Goal: Task Accomplishment & Management: Complete application form

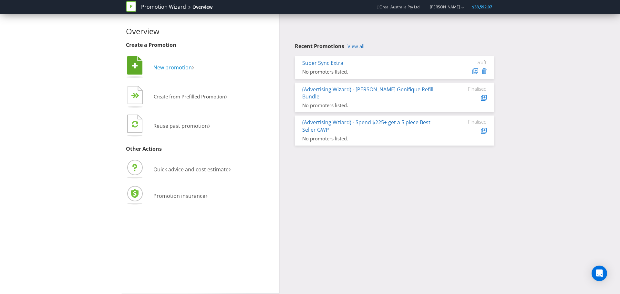
click at [172, 65] on span "New promotion" at bounding box center [172, 67] width 38 height 7
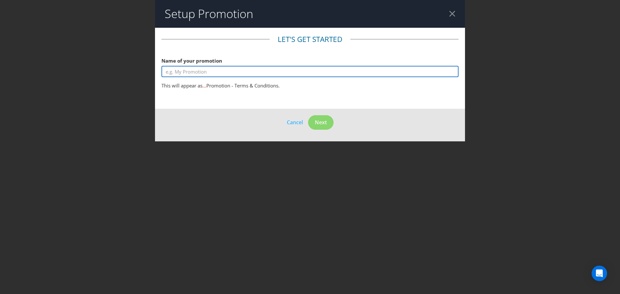
click at [194, 67] on input "text" at bounding box center [310, 71] width 297 height 11
type input "MNY Grippy Serum Activation"
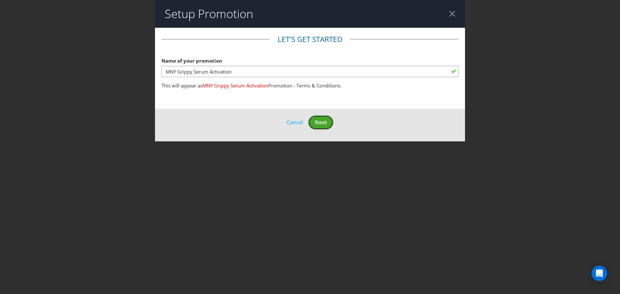
click at [323, 123] on span "Next" at bounding box center [321, 122] width 12 height 7
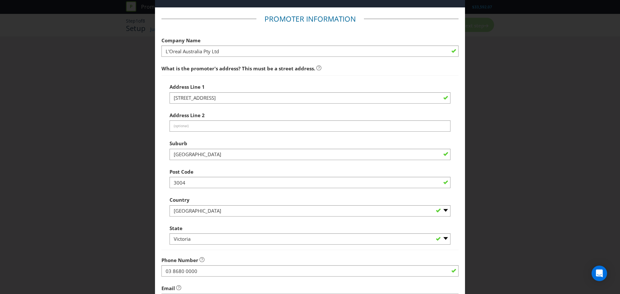
scroll to position [127, 0]
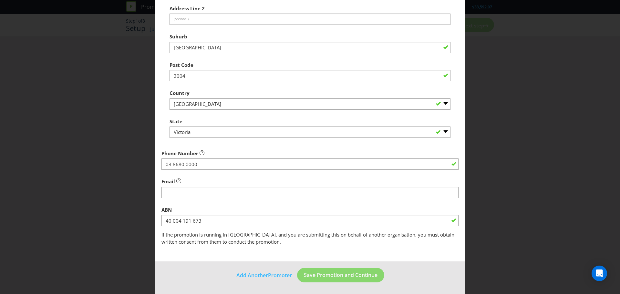
click at [309, 201] on fieldset "Promoter Information Company Name L'Oreal Australia Pty Ltd What is the promote…" at bounding box center [310, 76] width 297 height 339
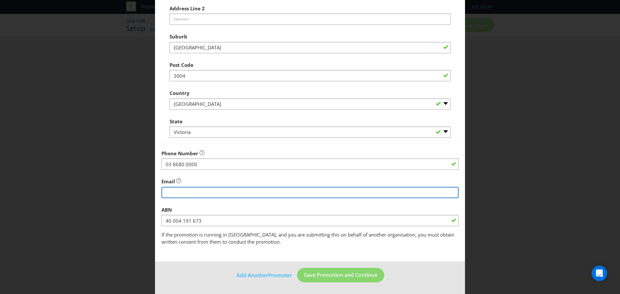
click at [310, 196] on input "string" at bounding box center [310, 192] width 297 height 11
type input "[EMAIL_ADDRESS][PERSON_NAME][DOMAIN_NAME]"
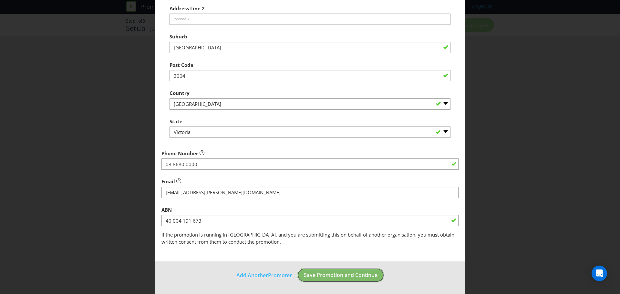
click at [362, 279] on button "Save Promotion and Continue" at bounding box center [340, 275] width 87 height 15
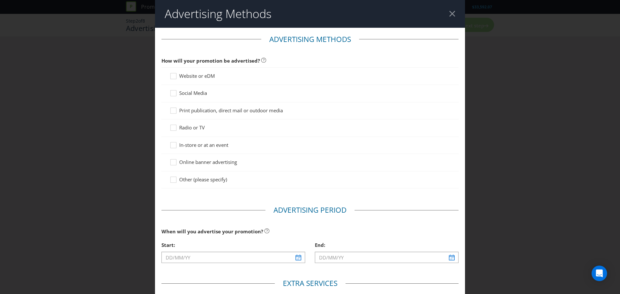
click at [195, 147] on span "In-store or at an event" at bounding box center [203, 145] width 49 height 6
click at [0, 0] on input "In-store or at an event" at bounding box center [0, 0] width 0 height 0
click at [202, 73] on span "Website or eDM" at bounding box center [197, 76] width 36 height 6
click at [0, 0] on input "Website or eDM" at bounding box center [0, 0] width 0 height 0
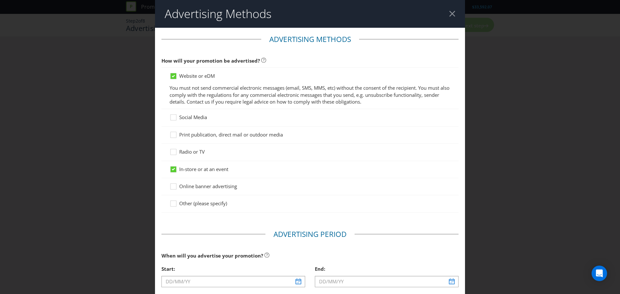
click at [186, 120] on span "Social Media" at bounding box center [193, 117] width 28 height 6
click at [0, 0] on input "Social Media" at bounding box center [0, 0] width 0 height 0
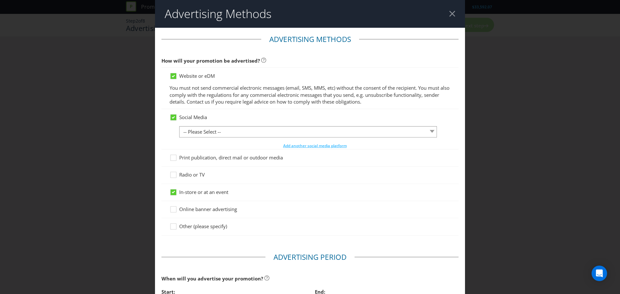
click at [210, 137] on div at bounding box center [308, 137] width 258 height 1
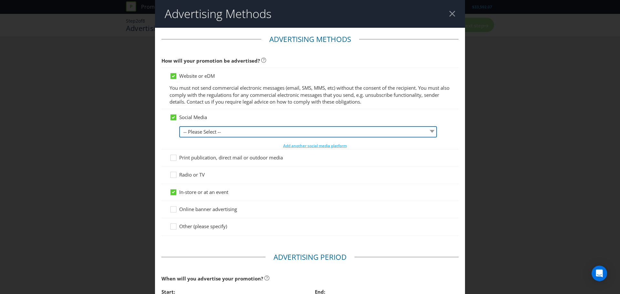
click at [210, 134] on select "-- Please Select -- Facebook X Instagram Snapchat LinkedIn Pinterest Tumblr You…" at bounding box center [308, 131] width 258 height 11
select select "INSTAGRAM"
click at [179, 126] on select "-- Please Select -- Facebook X Instagram Snapchat LinkedIn Pinterest Tumblr You…" at bounding box center [308, 131] width 258 height 11
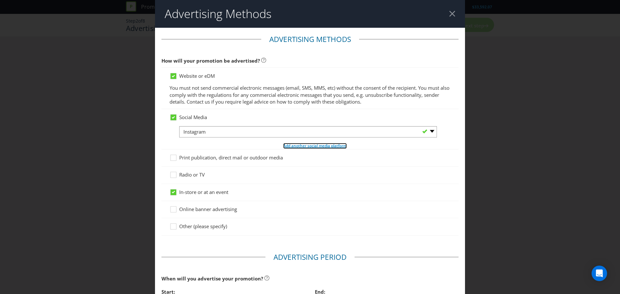
click at [310, 145] on span "Add another social media platform" at bounding box center [315, 145] width 64 height 5
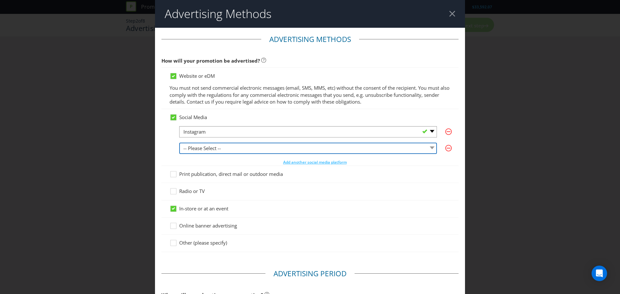
click at [228, 147] on select "-- Please Select -- Facebook X Instagram Snapchat LinkedIn Pinterest Tumblr You…" at bounding box center [308, 148] width 258 height 11
select select "FACEBOOK"
click at [179, 143] on select "-- Please Select -- Facebook X Instagram Snapchat LinkedIn Pinterest Tumblr You…" at bounding box center [308, 148] width 258 height 11
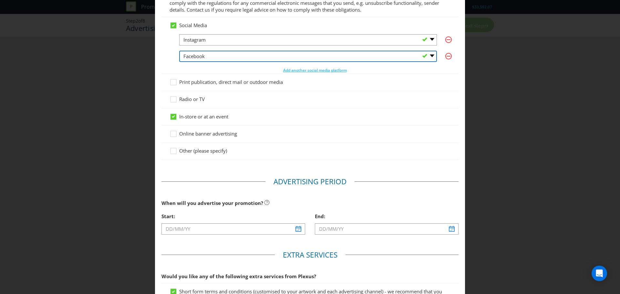
scroll to position [97, 0]
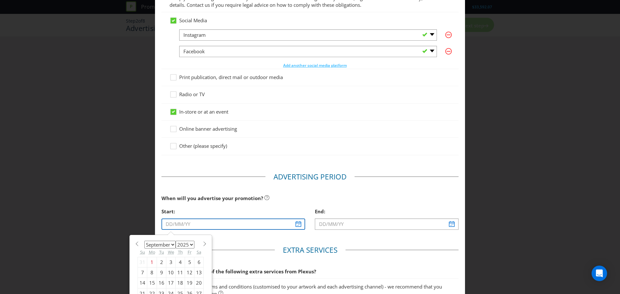
click at [297, 227] on input "text" at bounding box center [234, 224] width 144 height 11
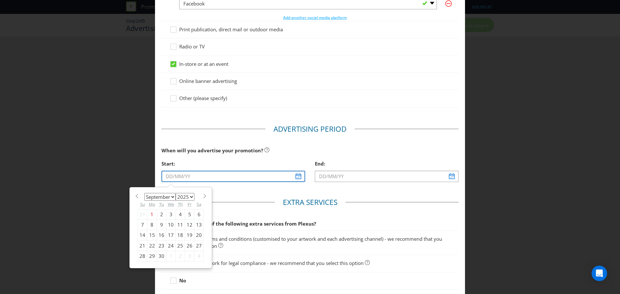
scroll to position [162, 0]
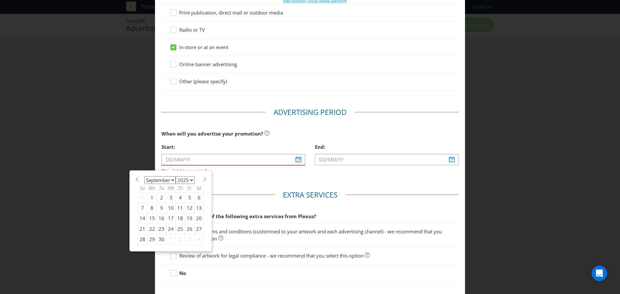
click at [141, 231] on div "21" at bounding box center [142, 229] width 9 height 10
type input "[DATE]"
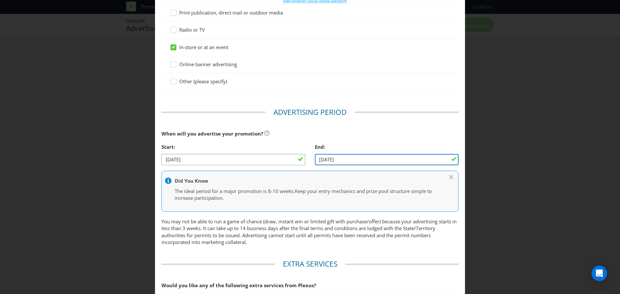
click at [432, 160] on input "[DATE]" at bounding box center [387, 159] width 144 height 11
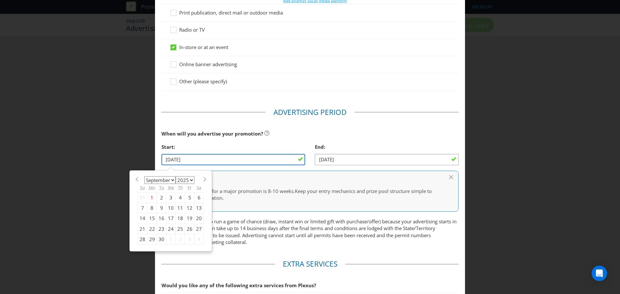
click at [230, 155] on input "[DATE]" at bounding box center [234, 159] width 144 height 11
click at [187, 228] on div "26" at bounding box center [189, 229] width 9 height 10
type input "[DATE]"
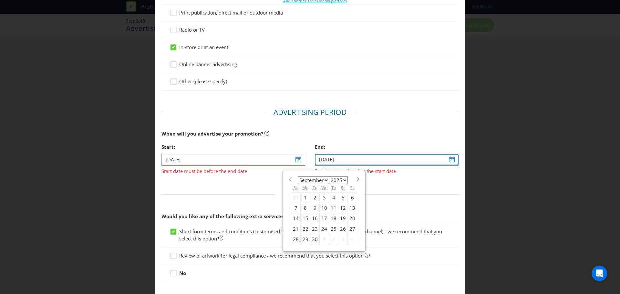
click at [448, 159] on input "[DATE]" at bounding box center [387, 159] width 144 height 11
click at [348, 231] on div "27" at bounding box center [352, 229] width 9 height 10
type input "[DATE]"
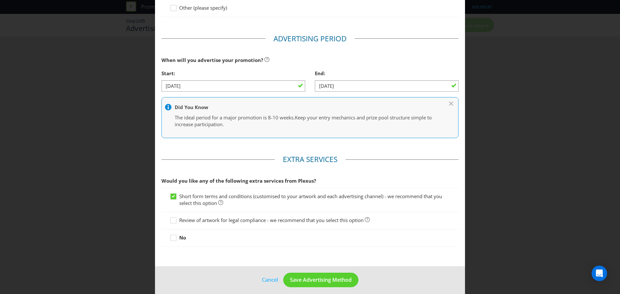
scroll to position [240, 0]
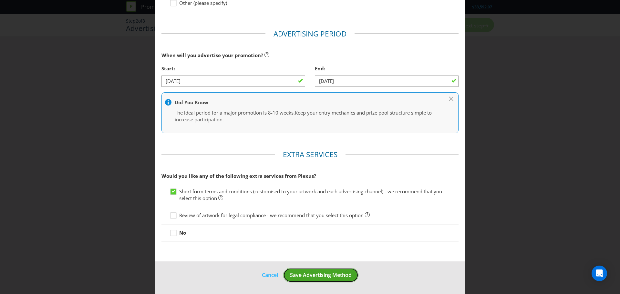
click at [309, 276] on span "Save Advertising Method" at bounding box center [321, 275] width 62 height 7
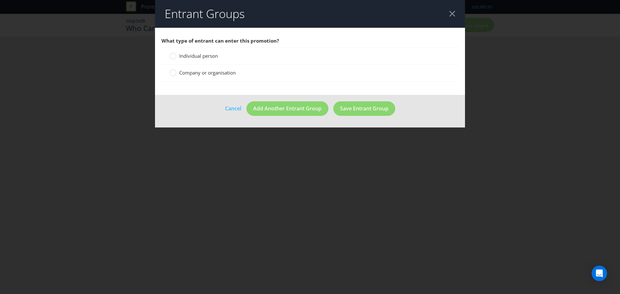
click at [197, 56] on span "Individual person" at bounding box center [198, 56] width 39 height 6
click at [0, 0] on input "Individual person" at bounding box center [0, 0] width 0 height 0
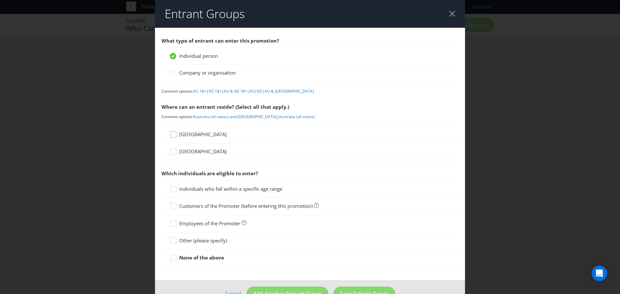
click at [174, 135] on icon at bounding box center [175, 136] width 10 height 10
click at [0, 0] on input "[GEOGRAPHIC_DATA]" at bounding box center [0, 0] width 0 height 0
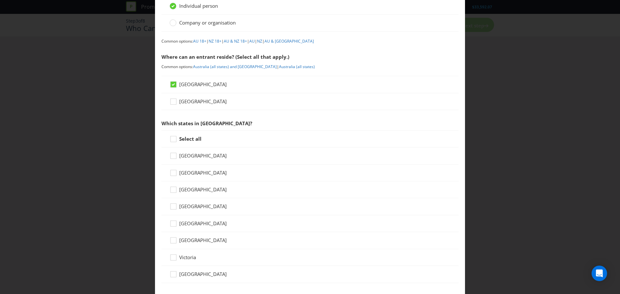
scroll to position [65, 0]
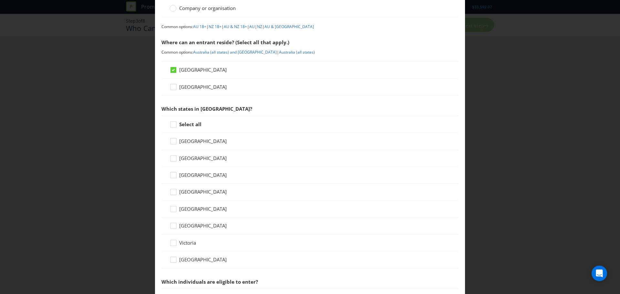
click at [185, 243] on span "Victoria" at bounding box center [187, 243] width 17 height 6
click at [0, 0] on input "Victoria" at bounding box center [0, 0] width 0 height 0
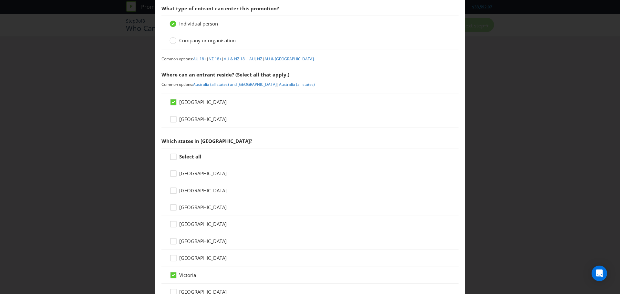
scroll to position [192, 0]
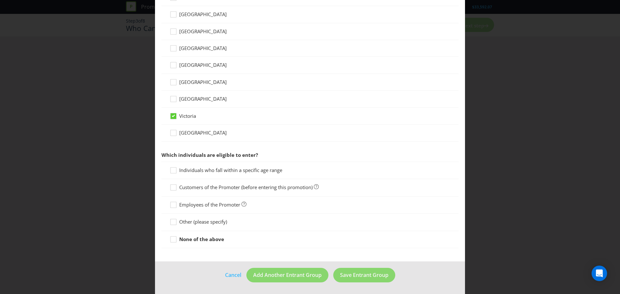
click at [201, 226] on div "Other (please specify)" at bounding box center [310, 222] width 297 height 17
click at [199, 222] on span "Other (please specify)" at bounding box center [203, 222] width 48 height 6
click at [0, 0] on input "Other (please specify)" at bounding box center [0, 0] width 0 height 0
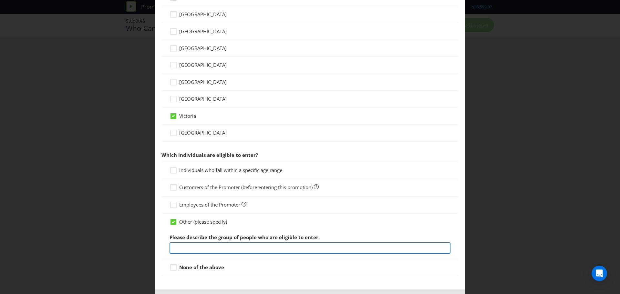
click at [207, 248] on input "text" at bounding box center [310, 248] width 281 height 11
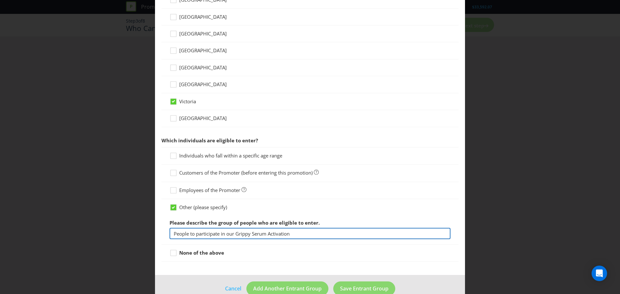
scroll to position [220, 0]
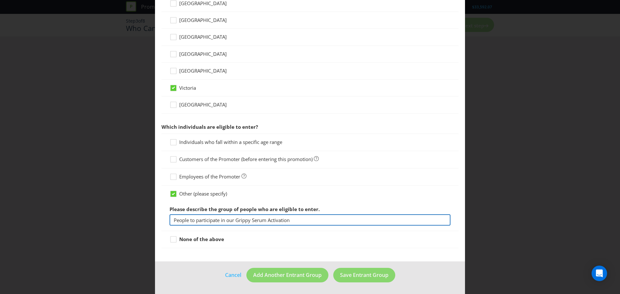
type input "People to participate in our Grippy Serum Activation"
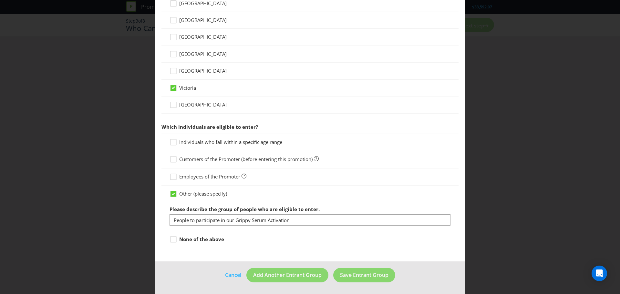
click at [265, 255] on main "What type of entrant can enter this promotion? Individual person Company or org…" at bounding box center [310, 35] width 310 height 454
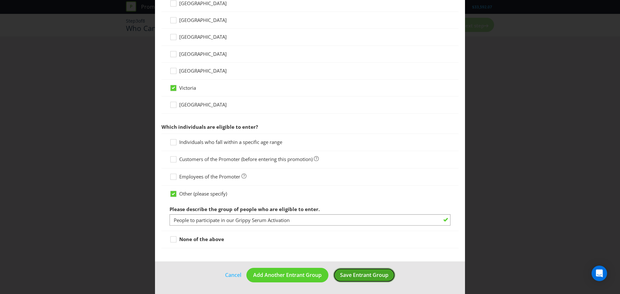
click at [355, 274] on span "Save Entrant Group" at bounding box center [364, 275] width 48 height 7
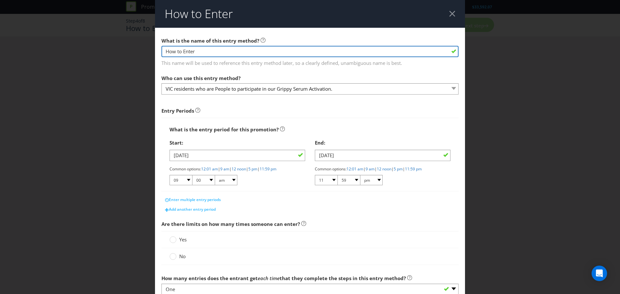
click at [217, 52] on input "How to Enter" at bounding box center [310, 51] width 297 height 11
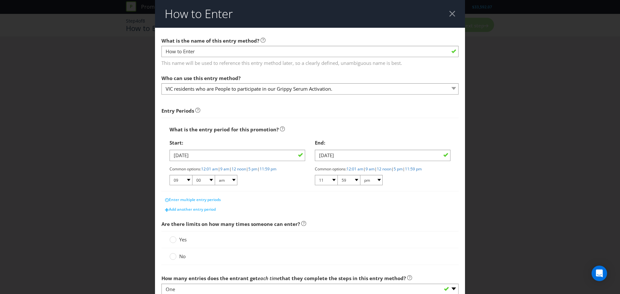
click at [256, 111] on div "Entry Periods" at bounding box center [310, 111] width 297 height 7
click at [332, 180] on select "01 02 03 04 05 06 07 08 09 10 11 12" at bounding box center [326, 180] width 23 height 10
select select "05"
click at [315, 175] on select "01 02 03 04 05 06 07 08 09 10 11 12" at bounding box center [326, 180] width 23 height 10
click at [353, 182] on select "00 01 05 10 15 20 25 29 30 35 40 45 50 55 59" at bounding box center [349, 180] width 23 height 10
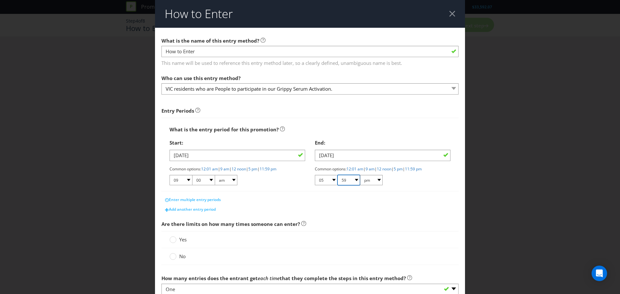
select select "00"
click at [338, 175] on select "00 01 05 10 15 20 25 29 30 35 40 45 50 55 59" at bounding box center [349, 180] width 23 height 10
click at [188, 179] on select "01 02 03 04 05 06 07 08 09 10 11 12" at bounding box center [181, 180] width 23 height 10
select select "10"
click at [170, 175] on select "01 02 03 04 05 06 07 08 09 10 11 12" at bounding box center [181, 180] width 23 height 10
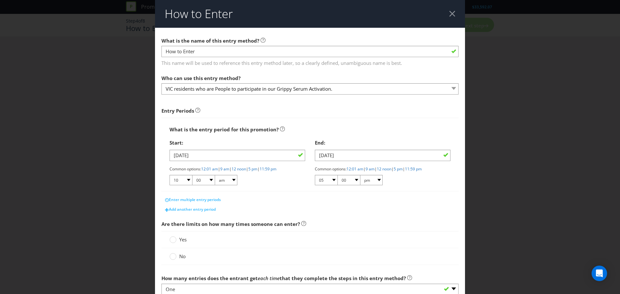
click at [284, 196] on div "Enter multiple entry periods" at bounding box center [310, 200] width 297 height 10
click at [182, 240] on span "Yes" at bounding box center [182, 240] width 7 height 6
click at [0, 0] on input "Yes" at bounding box center [0, 0] width 0 height 0
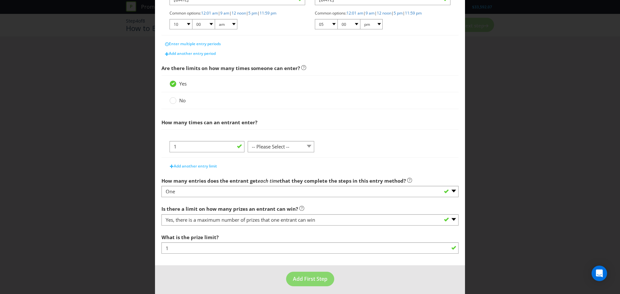
scroll to position [160, 0]
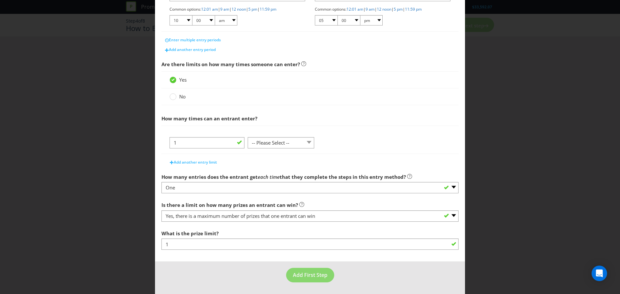
click at [289, 261] on main "What is the name of this entry method? How to Enter This name will be used to r…" at bounding box center [310, 65] width 310 height 394
click at [295, 272] on span "Add First Step" at bounding box center [310, 275] width 35 height 7
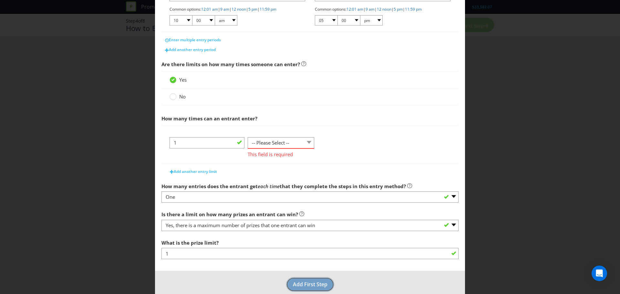
scroll to position [28, 0]
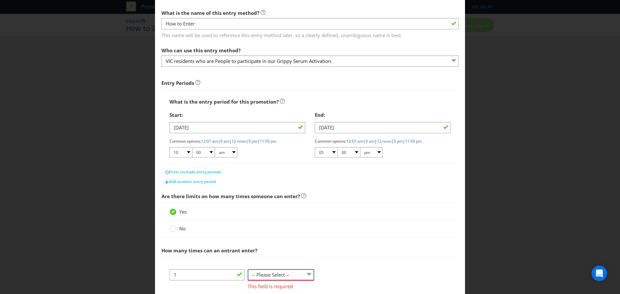
click at [280, 275] on select "-- Please Select -- per person per day per purchase per transaction Other (plea…" at bounding box center [281, 275] width 67 height 11
select select "PER_DAY"
click at [248, 270] on select "-- Please Select -- per person per day per purchase per transaction Other (plea…" at bounding box center [281, 275] width 67 height 11
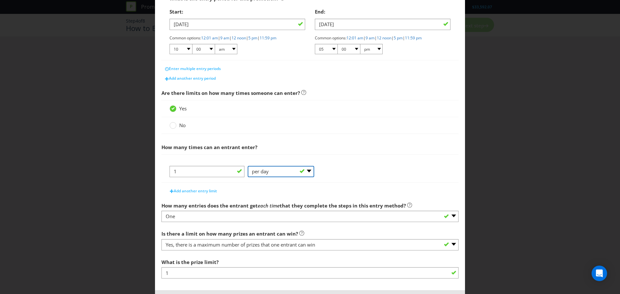
scroll to position [160, 0]
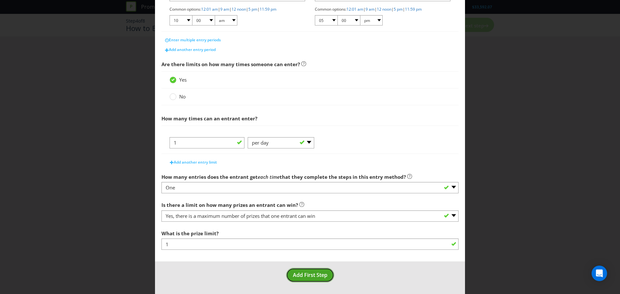
click at [311, 273] on span "Add First Step" at bounding box center [310, 275] width 35 height 7
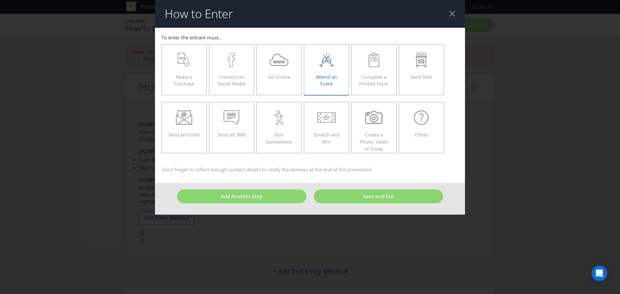
click at [329, 62] on icon at bounding box center [326, 60] width 17 height 15
click at [0, 0] on input "Attend an Event" at bounding box center [0, 0] width 0 height 0
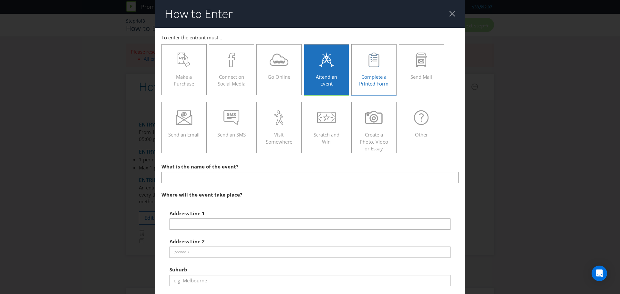
click at [374, 83] on span at bounding box center [374, 85] width 1 height 6
click at [0, 0] on input "Complete a Printed Form" at bounding box center [0, 0] width 0 height 0
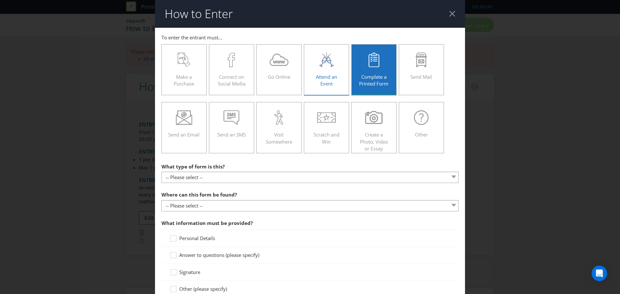
click at [320, 74] on span "Attend an Event" at bounding box center [326, 80] width 21 height 13
click at [0, 0] on input "Attend an Event" at bounding box center [0, 0] width 0 height 0
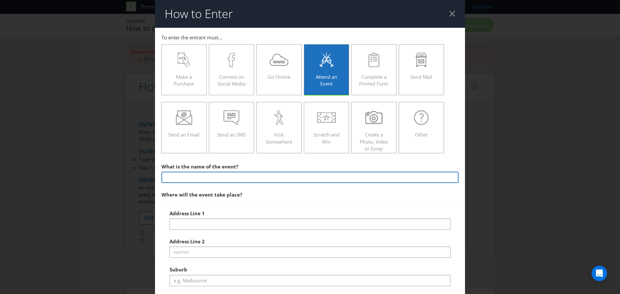
click at [213, 179] on input "text" at bounding box center [310, 177] width 297 height 11
type input "Grippy Serum 'Grip' Machine"
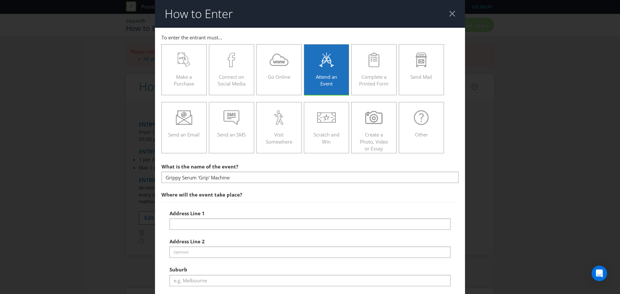
click at [264, 217] on div "Address Line 1" at bounding box center [310, 218] width 281 height 23
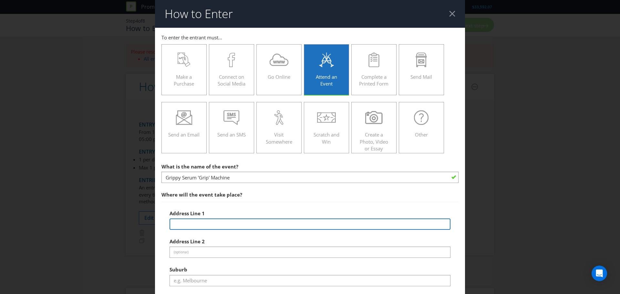
click at [258, 225] on input "text" at bounding box center [310, 224] width 281 height 11
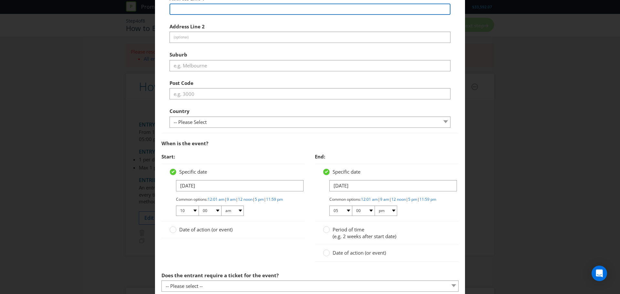
scroll to position [226, 0]
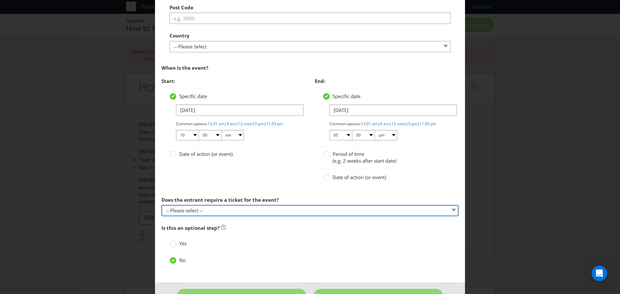
click at [193, 216] on select "-- Please select -- Yes, they must buy a ticket Yes, but tickets are free No ti…" at bounding box center [310, 210] width 297 height 11
select select "NO"
click at [162, 211] on select "-- Please select -- Yes, they must buy a ticket Yes, but tickets are free No ti…" at bounding box center [310, 210] width 297 height 11
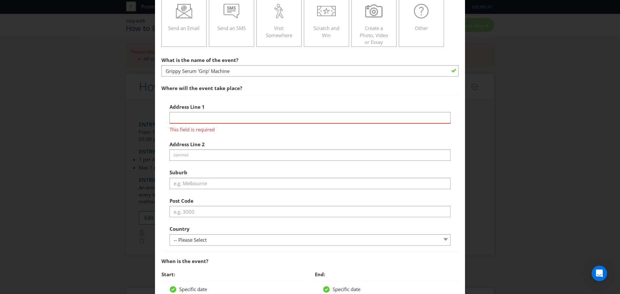
scroll to position [100, 0]
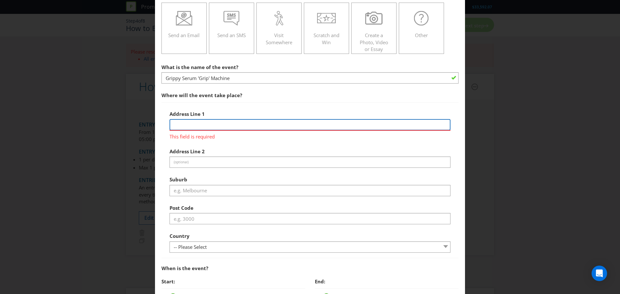
click at [210, 123] on input "text" at bounding box center [310, 124] width 281 height 11
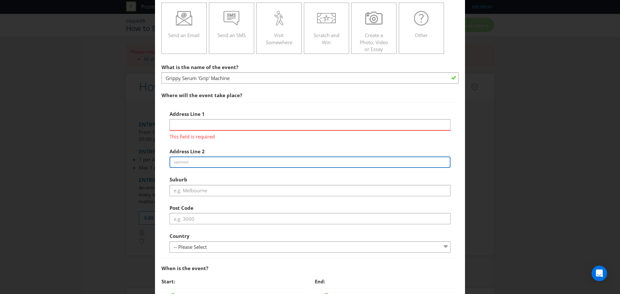
click at [193, 163] on input "text" at bounding box center [310, 162] width 281 height 11
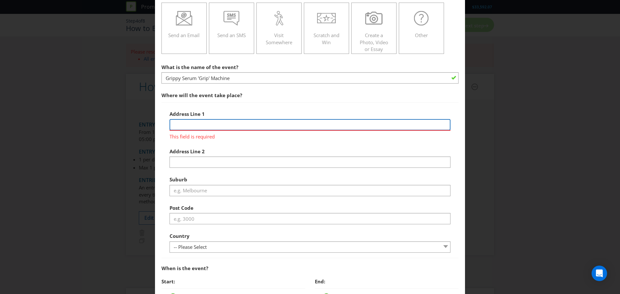
click at [185, 124] on input "text" at bounding box center [310, 124] width 281 height 11
type input "[GEOGRAPHIC_DATA]"
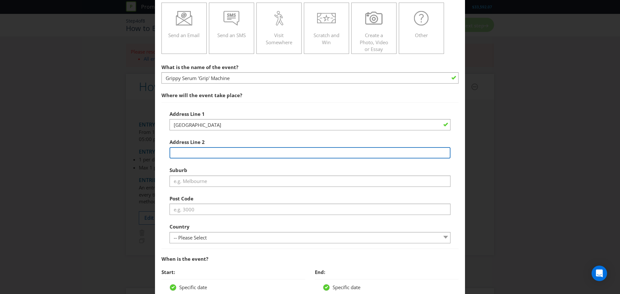
click at [197, 162] on div "Address Line [GEOGRAPHIC_DATA] Address Line 2 Suburb Post Code Country -- Pleas…" at bounding box center [310, 176] width 281 height 136
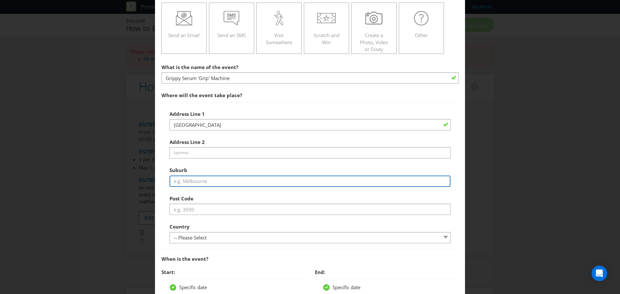
click at [204, 182] on input "text" at bounding box center [310, 181] width 281 height 11
drag, startPoint x: 200, startPoint y: 181, endPoint x: 29, endPoint y: 177, distance: 171.3
click at [29, 177] on div "How to Enter To enter the entrant must... Make a Purchase Connect on Social Med…" at bounding box center [310, 147] width 620 height 294
type input "Southbank"
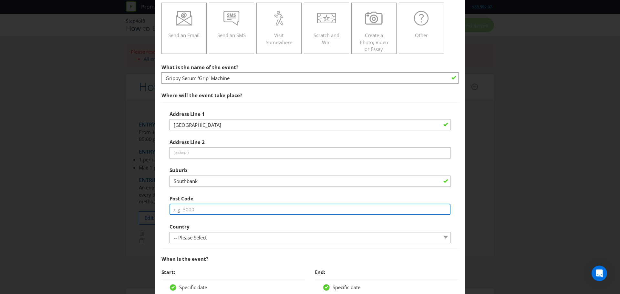
click at [197, 211] on input "text" at bounding box center [310, 209] width 281 height 11
type input "3006"
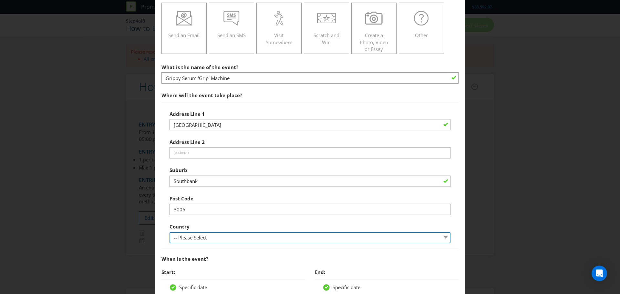
click at [207, 237] on select "-- Please Select [GEOGRAPHIC_DATA] [GEOGRAPHIC_DATA]" at bounding box center [310, 237] width 281 height 11
select select "AU"
click at [170, 232] on select "-- Please Select [GEOGRAPHIC_DATA] [GEOGRAPHIC_DATA]" at bounding box center [310, 237] width 281 height 11
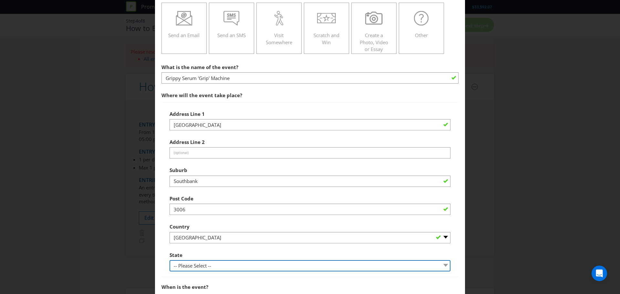
click at [204, 269] on select "-- Please Select -- [GEOGRAPHIC_DATA] [GEOGRAPHIC_DATA] [GEOGRAPHIC_DATA] [GEOG…" at bounding box center [310, 265] width 281 height 11
select select "VIC"
click at [170, 260] on select "-- Please Select -- [GEOGRAPHIC_DATA] [GEOGRAPHIC_DATA] [GEOGRAPHIC_DATA] [GEOG…" at bounding box center [310, 265] width 281 height 11
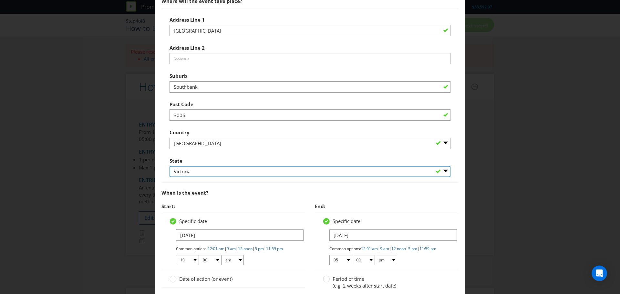
scroll to position [345, 0]
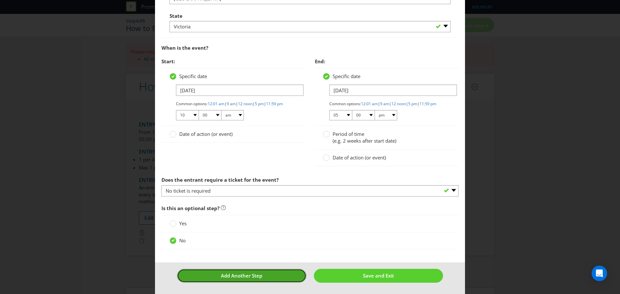
click at [231, 277] on span "Add Another Step" at bounding box center [241, 276] width 41 height 6
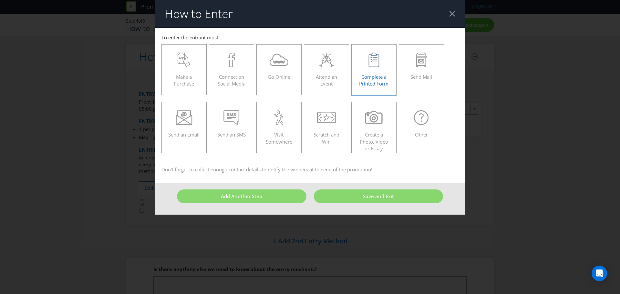
click at [373, 61] on icon at bounding box center [374, 59] width 7 height 5
click at [0, 0] on input "Complete a Printed Form" at bounding box center [0, 0] width 0 height 0
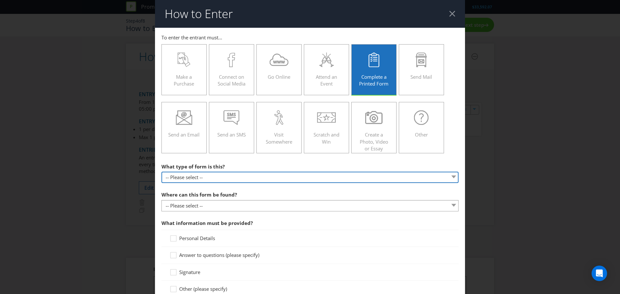
click at [181, 175] on select "-- Please select -- Entry form for a competition Claim form for a gift with pur…" at bounding box center [310, 177] width 297 height 11
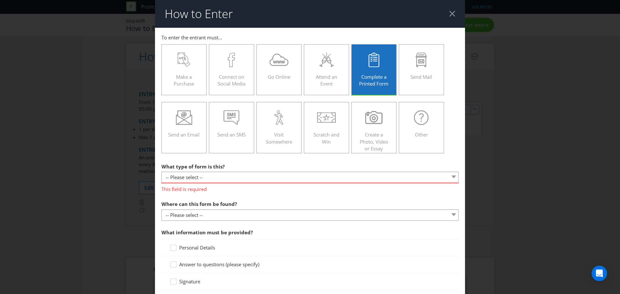
click at [236, 158] on main "To enter the entrant must... Make a Purchase Connect on Social Media Go Online …" at bounding box center [310, 243] width 310 height 430
click at [423, 115] on icon at bounding box center [421, 118] width 15 height 15
click at [0, 0] on input "Other" at bounding box center [0, 0] width 0 height 0
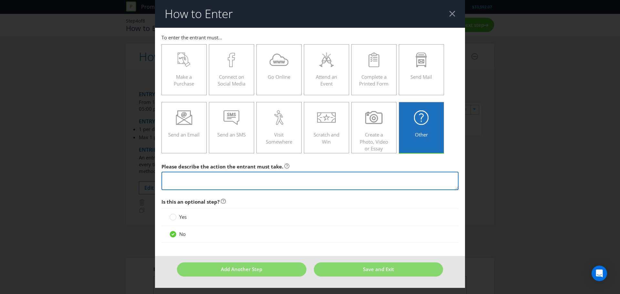
click at [209, 177] on textarea at bounding box center [310, 181] width 297 height 18
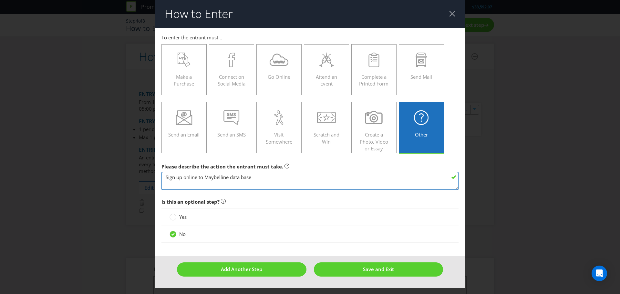
click at [291, 180] on textarea "Sign up online to Maybelline data base" at bounding box center [310, 181] width 297 height 18
paste textarea "[URL][DOMAIN_NAME]"
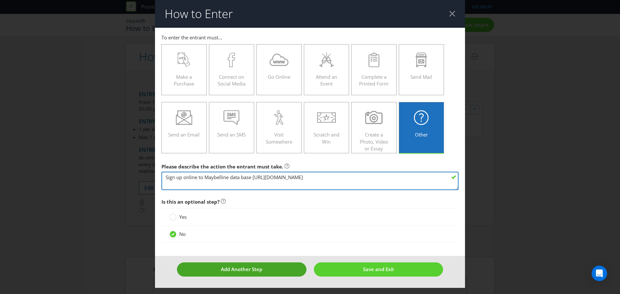
type textarea "Sign up online to Maybelline data base [URL][DOMAIN_NAME]"
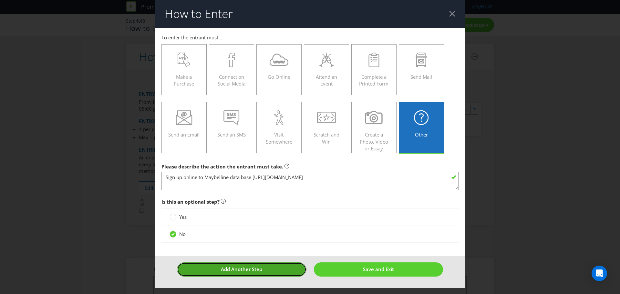
click at [266, 272] on button "Add Another Step" at bounding box center [242, 270] width 130 height 14
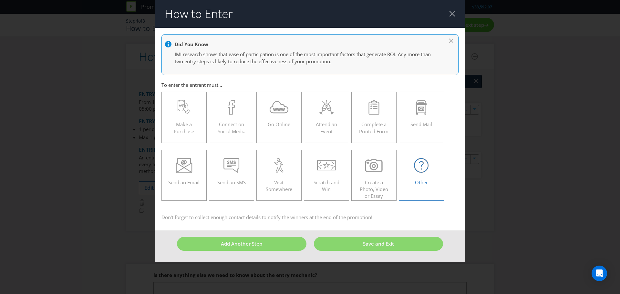
click at [409, 170] on div at bounding box center [422, 165] width 32 height 15
click at [0, 0] on input "Other" at bounding box center [0, 0] width 0 height 0
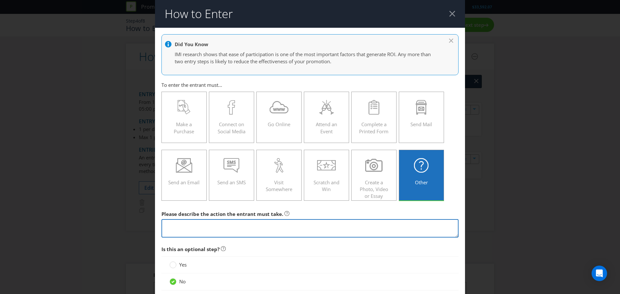
click at [200, 228] on textarea at bounding box center [310, 228] width 297 height 18
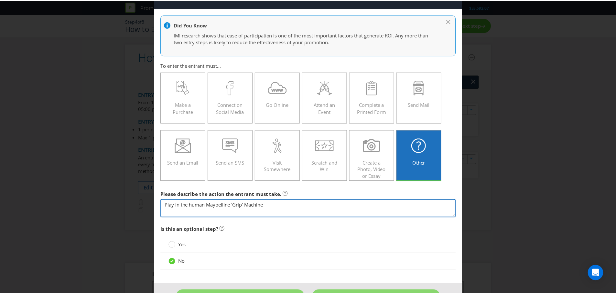
scroll to position [41, 0]
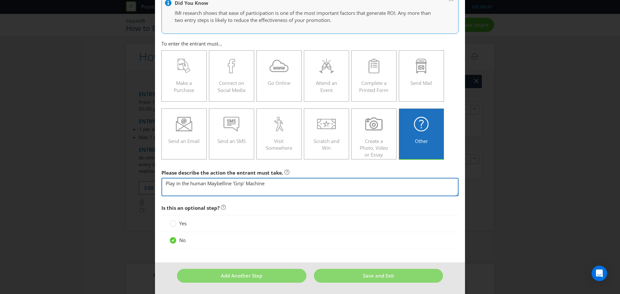
type textarea "Play in the human Maybelline 'Grip' Machine"
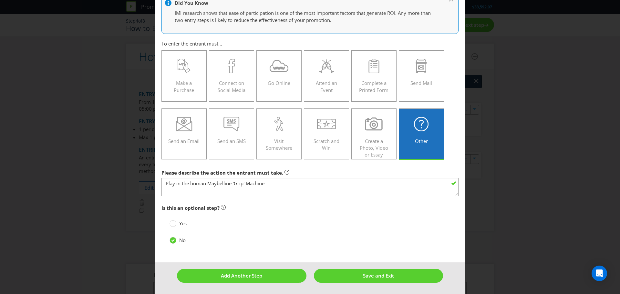
click at [289, 249] on div at bounding box center [310, 249] width 297 height 1
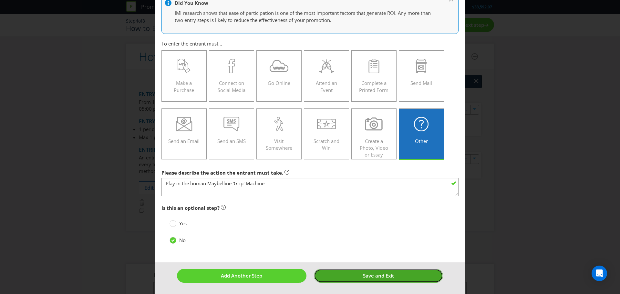
click at [363, 275] on span "Save and Exit" at bounding box center [378, 276] width 31 height 6
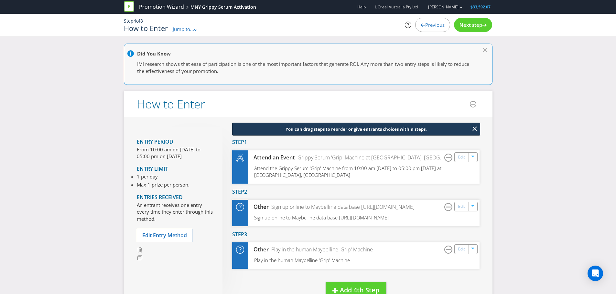
click at [467, 22] on span "Next step" at bounding box center [470, 25] width 23 height 6
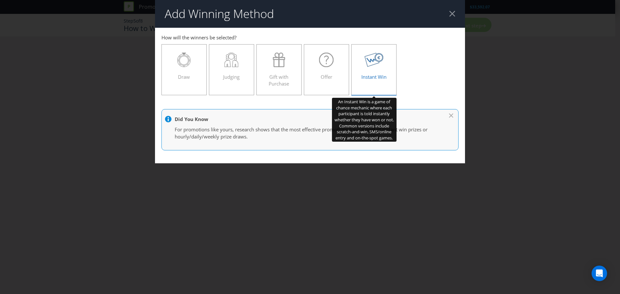
click at [374, 79] on span "Instant Win" at bounding box center [374, 77] width 25 height 6
click at [0, 0] on input "Instant Win" at bounding box center [0, 0] width 0 height 0
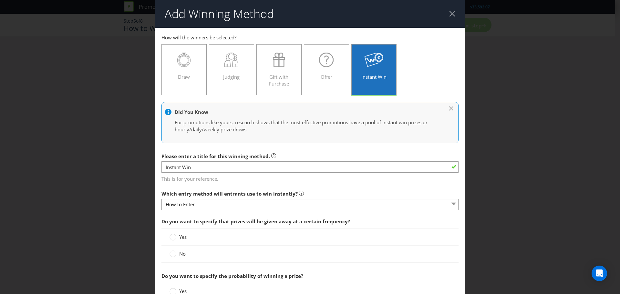
click at [180, 253] on span "No" at bounding box center [182, 254] width 6 height 6
click at [0, 0] on input "No" at bounding box center [0, 0] width 0 height 0
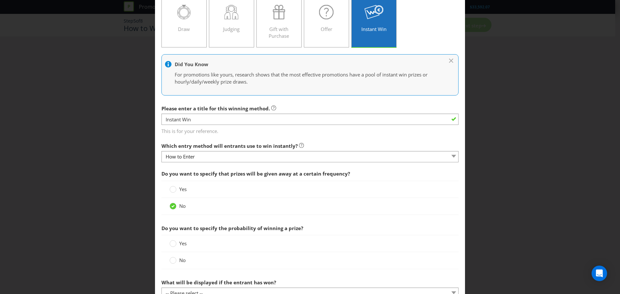
scroll to position [65, 0]
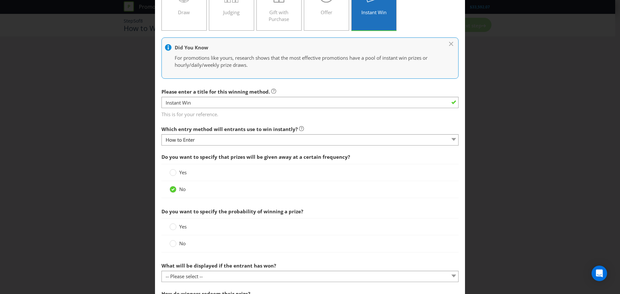
click at [177, 247] on label "No" at bounding box center [178, 243] width 17 height 7
click at [0, 0] on input "No" at bounding box center [0, 0] width 0 height 0
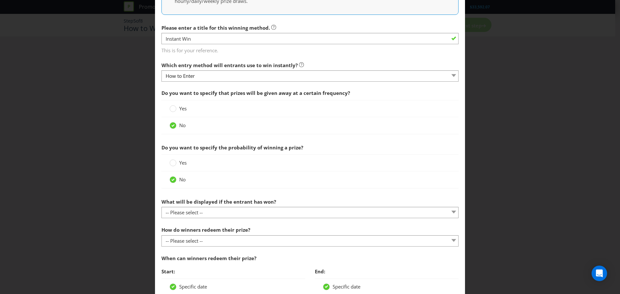
scroll to position [129, 0]
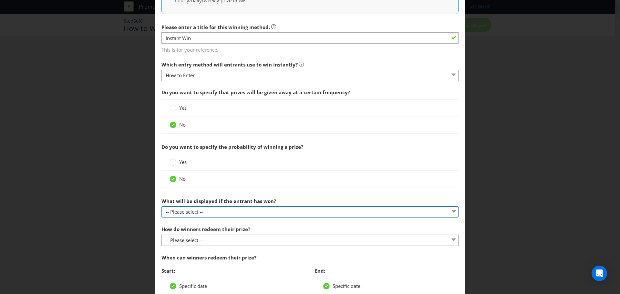
click at [191, 209] on select "-- Please select -- The winner will be notified as appropriate for the entry me…" at bounding box center [310, 211] width 297 height 11
select select "UNIQUE_CODE"
click at [162, 206] on select "-- Please select -- The winner will be notified as appropriate for the entry me…" at bounding box center [310, 211] width 297 height 11
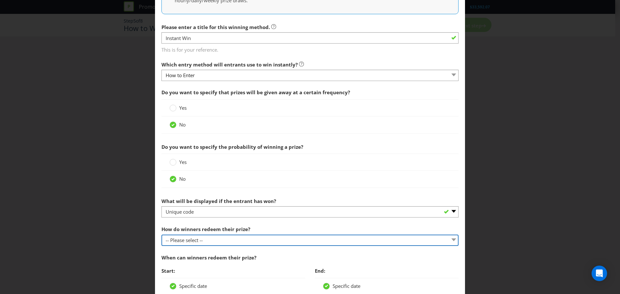
click at [205, 239] on select "-- Please select -- Present winning message to venue staff Follow instructions …" at bounding box center [310, 240] width 297 height 11
select select "VENUE"
click at [162, 235] on select "-- Please select -- Present winning message to venue staff Follow instructions …" at bounding box center [310, 240] width 297 height 11
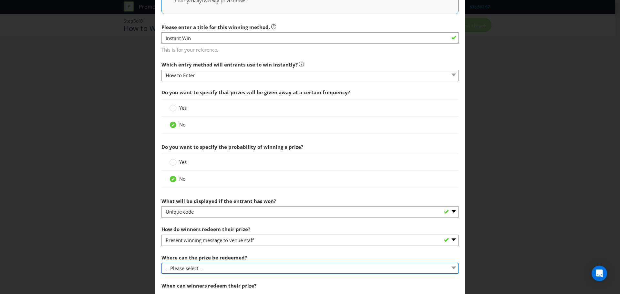
click at [193, 266] on select "-- Please select -- At a Participating Venue At specific locations (please spec…" at bounding box center [310, 268] width 297 height 11
select select "SPECIFIC"
click at [162, 263] on select "-- Please select -- At a Participating Venue At specific locations (please spec…" at bounding box center [310, 268] width 297 height 11
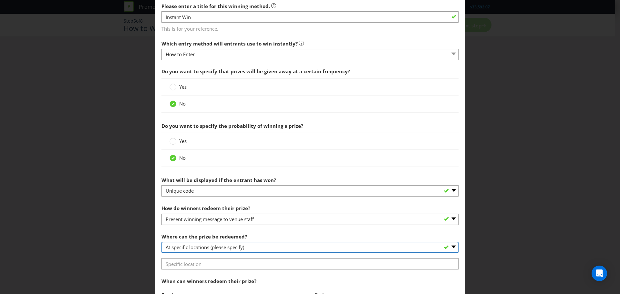
scroll to position [162, 0]
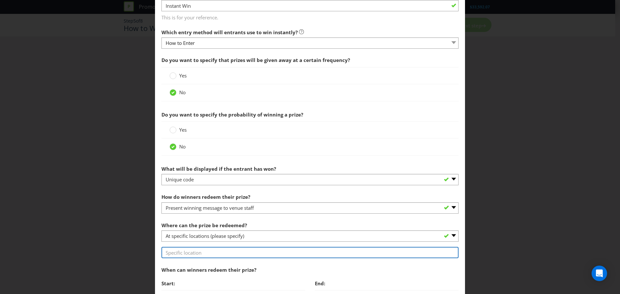
click at [178, 253] on input "text" at bounding box center [310, 252] width 297 height 11
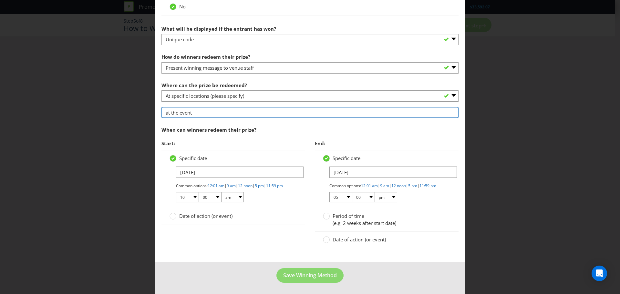
scroll to position [308, 0]
type input "at the event"
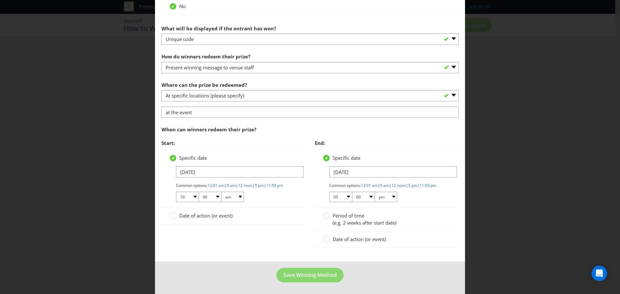
click at [292, 248] on div "Start: Specific date [DATE] Common options: 12:01 am | 9 am | 12 noon | 5 pm | …" at bounding box center [310, 196] width 307 height 119
click at [299, 273] on span "Save Winning Method" at bounding box center [310, 275] width 54 height 7
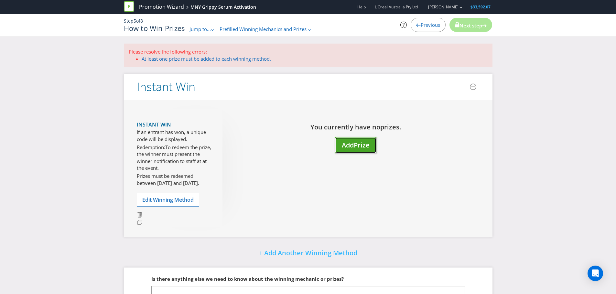
click at [347, 142] on span "Add" at bounding box center [348, 145] width 12 height 9
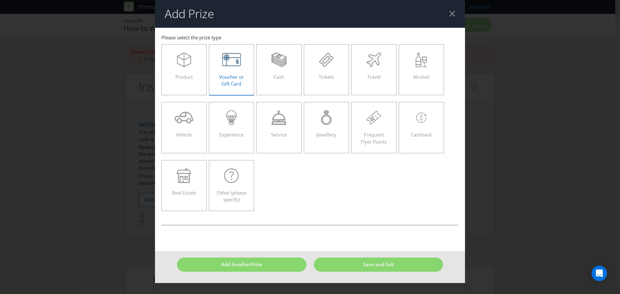
click at [232, 68] on div "Voucher or Gift Card" at bounding box center [232, 67] width 32 height 29
click at [0, 0] on input "Voucher or Gift Card" at bounding box center [0, 0] width 0 height 0
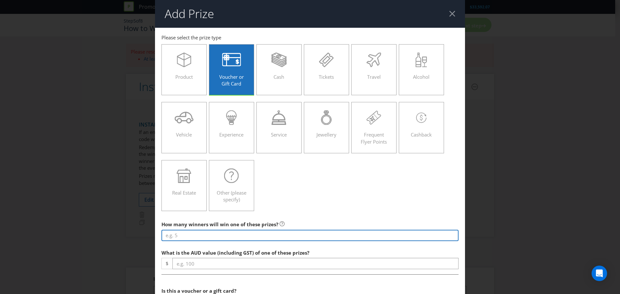
click at [182, 236] on input "number" at bounding box center [310, 235] width 297 height 11
type input "10"
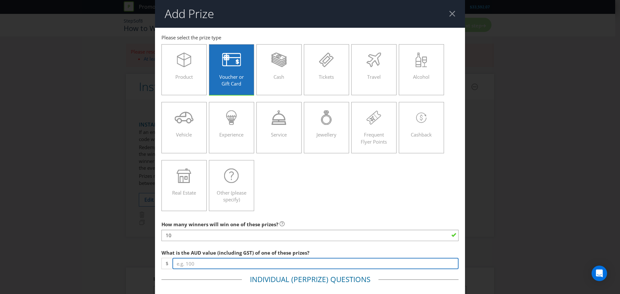
click at [197, 259] on input "number" at bounding box center [316, 263] width 286 height 11
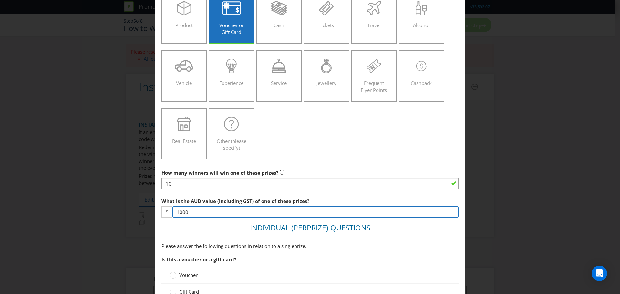
scroll to position [65, 0]
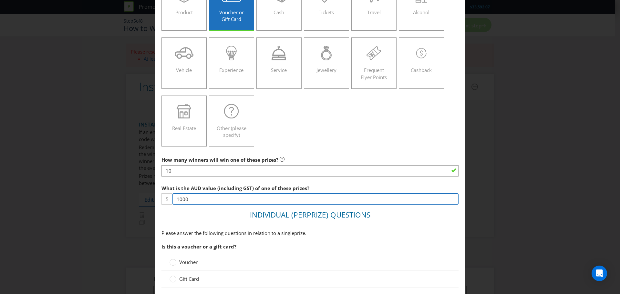
type input "1000"
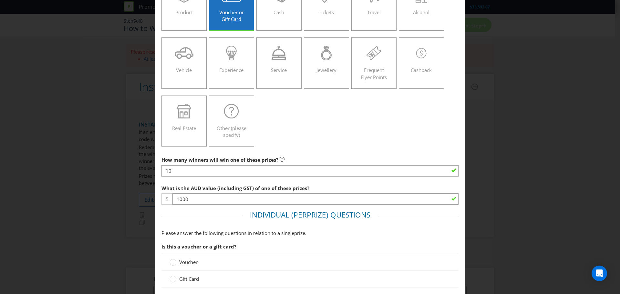
click at [191, 265] on span "Voucher" at bounding box center [188, 262] width 18 height 6
click at [0, 0] on input "Voucher" at bounding box center [0, 0] width 0 height 0
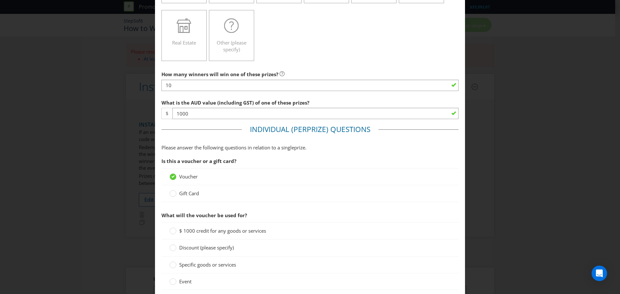
scroll to position [162, 0]
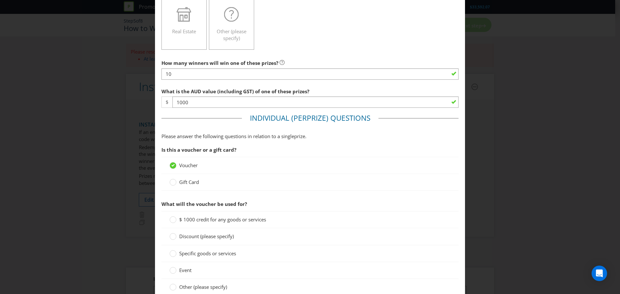
click at [261, 219] on span "$ 1000 credit for any goods or services" at bounding box center [222, 220] width 87 height 6
click at [0, 0] on input "$ 1000 credit for any goods or services" at bounding box center [0, 0] width 0 height 0
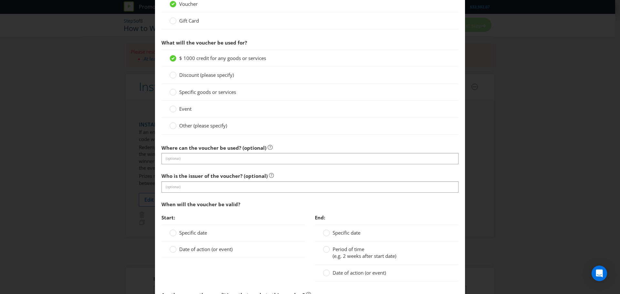
scroll to position [355, 0]
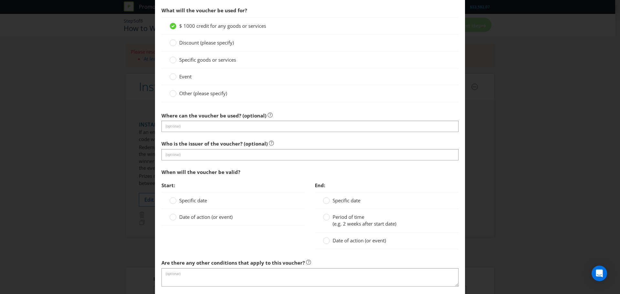
click at [217, 232] on div "Start: Specific date Date of action (or event)" at bounding box center [233, 206] width 153 height 54
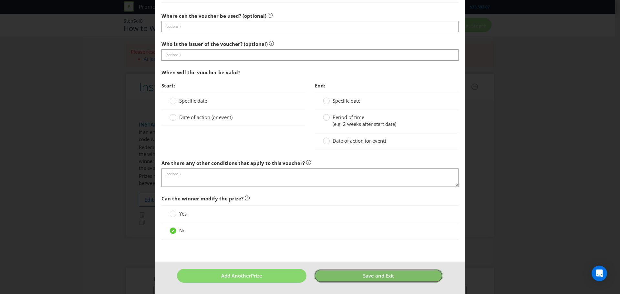
click at [346, 271] on button "Save and Exit" at bounding box center [379, 276] width 130 height 14
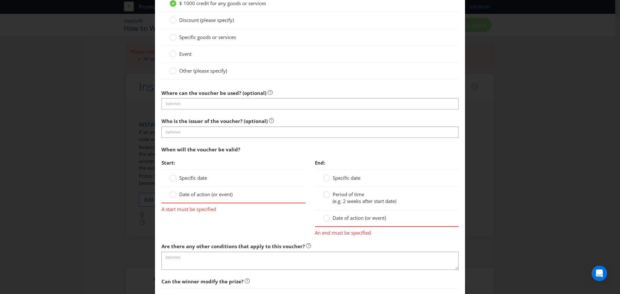
scroll to position [461, 0]
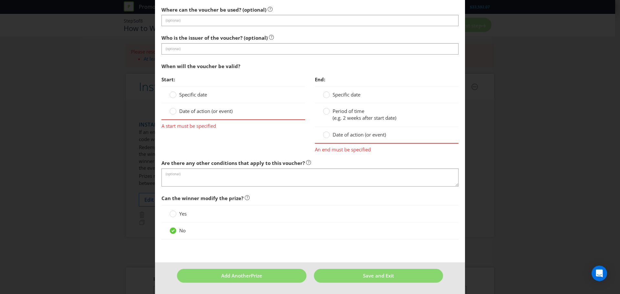
click at [182, 97] on span "Specific date" at bounding box center [193, 94] width 28 height 6
click at [0, 0] on input "Specific date" at bounding box center [0, 0] width 0 height 0
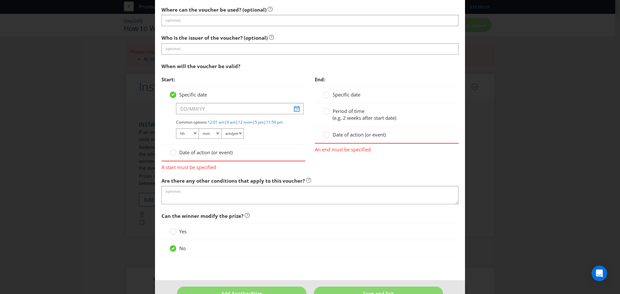
click at [184, 156] on span "Date of action (or event)" at bounding box center [205, 152] width 53 height 6
click at [0, 0] on input "Date of action (or event)" at bounding box center [0, 0] width 0 height 0
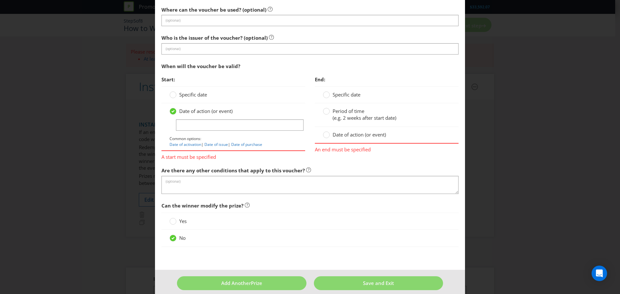
click at [179, 95] on span "Specific date" at bounding box center [193, 94] width 28 height 6
click at [0, 0] on input "Specific date" at bounding box center [0, 0] width 0 height 0
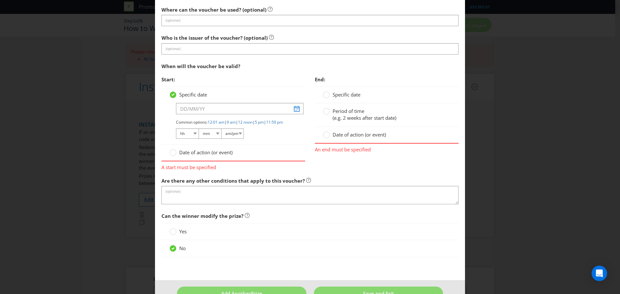
click at [353, 92] on span "Specific date" at bounding box center [347, 94] width 28 height 6
click at [0, 0] on input "Specific date" at bounding box center [0, 0] width 0 height 0
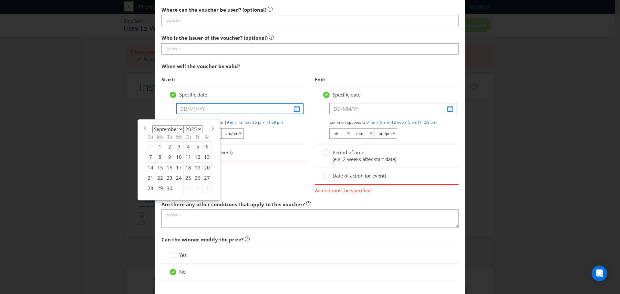
click at [290, 109] on input "text" at bounding box center [240, 108] width 128 height 11
click at [196, 175] on div "26" at bounding box center [197, 178] width 9 height 10
type input "[DATE]"
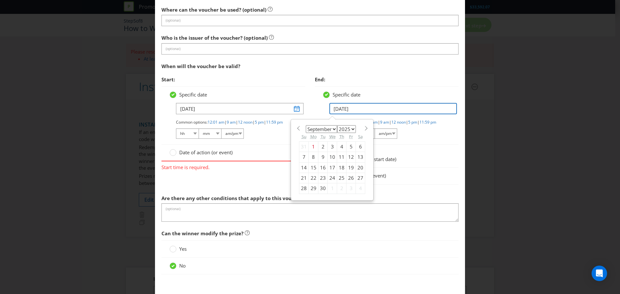
click at [395, 109] on input "[DATE]" at bounding box center [394, 108] width 128 height 11
click at [351, 131] on select "2025 2026 2027 2028 2029 2030 2031 2032 2033 2034 2035" at bounding box center [346, 129] width 19 height 8
select select "2026"
click at [337, 125] on select "2025 2026 2027 2028 2029 2030 2031 2032 2033 2034 2035" at bounding box center [346, 129] width 19 height 8
click at [356, 176] on div "26" at bounding box center [360, 178] width 9 height 10
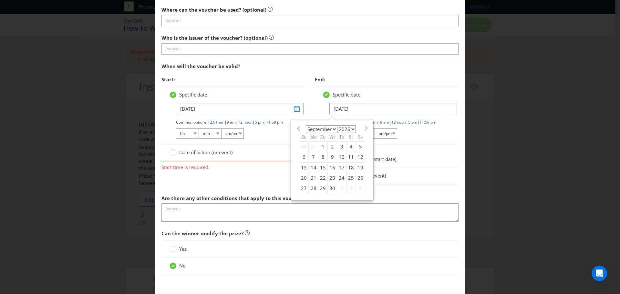
type input "[DATE]"
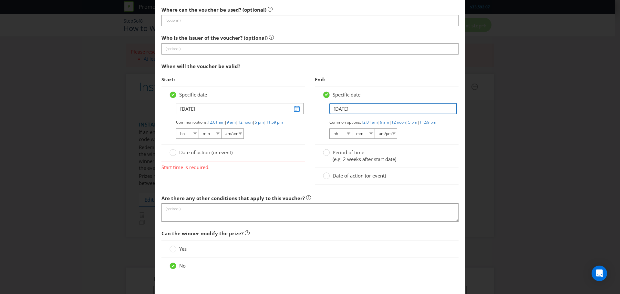
click at [411, 112] on input "[DATE]" at bounding box center [394, 108] width 128 height 11
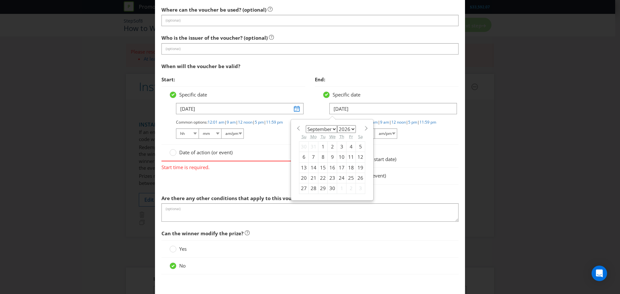
click at [345, 127] on select "2025 2026 2027 2028 2029 2030 2031 2032 2033 2034 2035" at bounding box center [346, 129] width 19 height 8
select select "2027"
click at [337, 125] on select "2025 2026 2027 2028 2029 2030 2031 2032 2033 2034 2035" at bounding box center [346, 129] width 19 height 8
click at [301, 191] on div "26" at bounding box center [304, 189] width 9 height 10
type input "[DATE]"
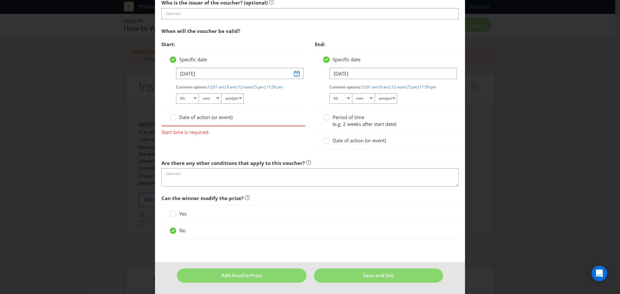
scroll to position [502, 0]
click at [333, 228] on div "No" at bounding box center [310, 230] width 281 height 7
click at [360, 276] on button "Save and Exit" at bounding box center [379, 276] width 130 height 14
click at [194, 98] on select "hh 01 02 03 04 05 06 07 08 09 10 11 12" at bounding box center [187, 98] width 23 height 10
click at [221, 92] on div "Common options: 12:01 am | 9 am | 12 noon | 5 pm | 11:59 pm hh 01 02 03 04 05 0…" at bounding box center [236, 94] width 121 height 20
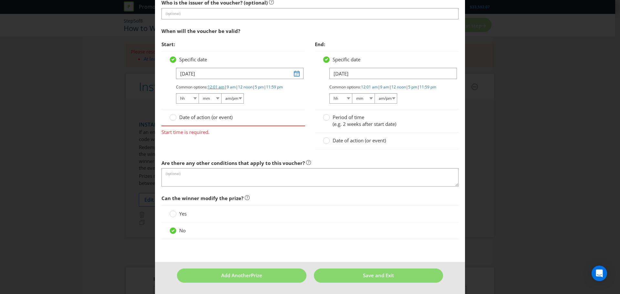
click at [217, 84] on link "12:01 am" at bounding box center [216, 86] width 17 height 5
select select "12"
select select "01"
select select "am"
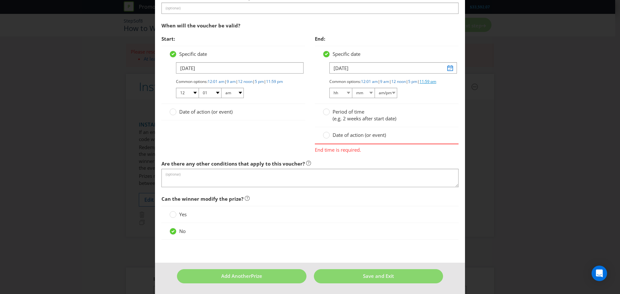
click at [420, 84] on link "11:59 pm" at bounding box center [428, 81] width 17 height 5
select select "11"
select select "59"
select select "pm"
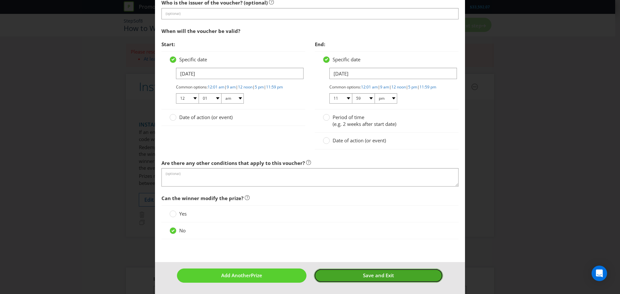
click at [359, 274] on button "Save and Exit" at bounding box center [379, 276] width 130 height 14
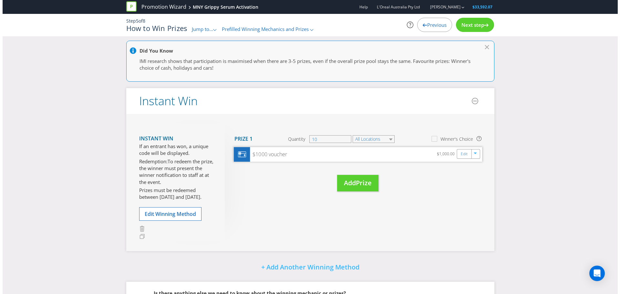
scroll to position [65, 0]
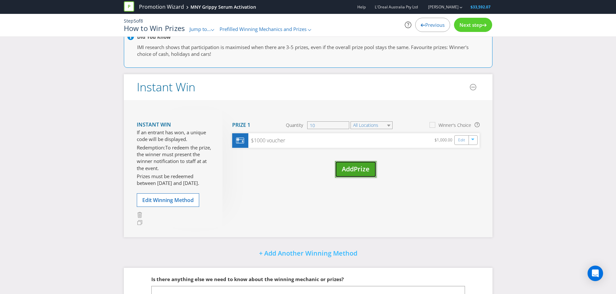
click at [348, 167] on span "Add" at bounding box center [348, 169] width 12 height 9
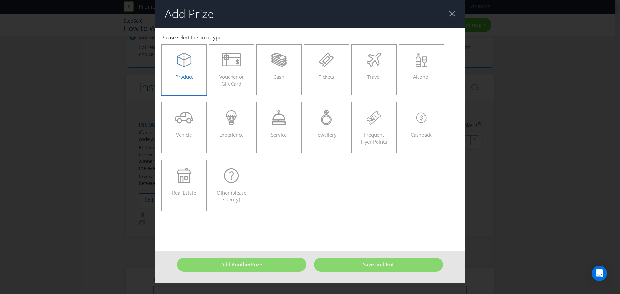
click at [185, 61] on icon at bounding box center [184, 60] width 14 height 15
click at [0, 0] on input "Product" at bounding box center [0, 0] width 0 height 0
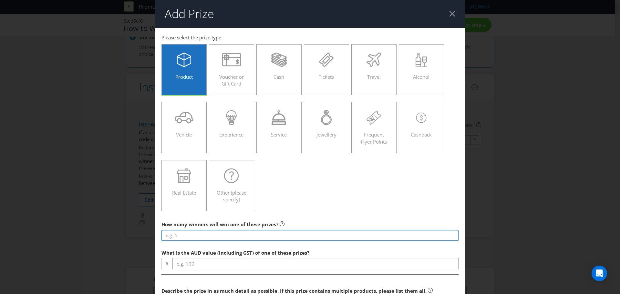
click at [240, 235] on input "number" at bounding box center [310, 235] width 297 height 11
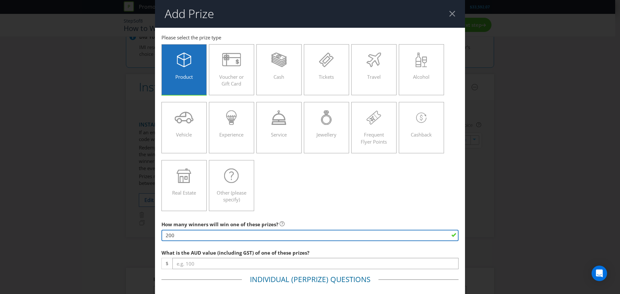
type input "200"
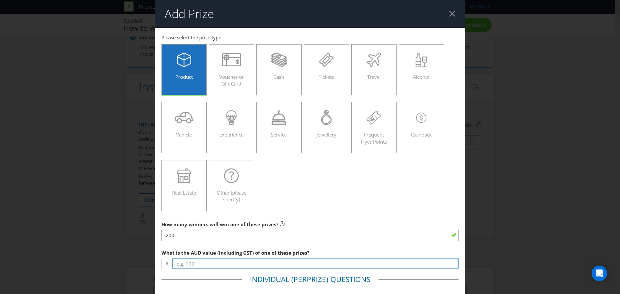
click at [184, 265] on input "number" at bounding box center [316, 263] width 286 height 11
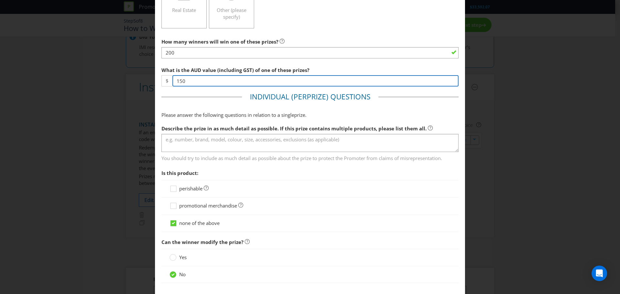
scroll to position [226, 0]
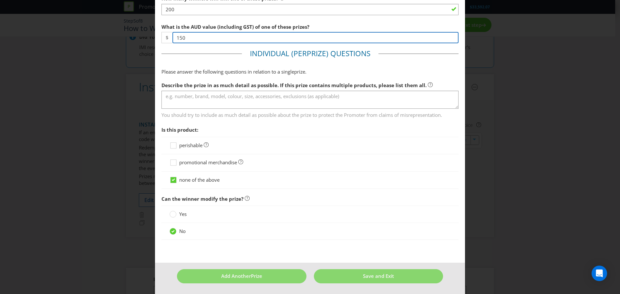
type input "150"
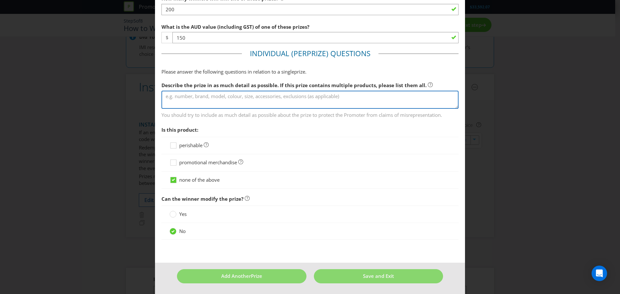
click at [253, 94] on textarea at bounding box center [310, 100] width 297 height 18
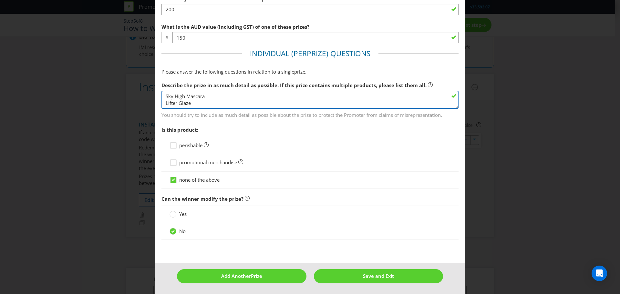
scroll to position [5, 0]
click at [207, 104] on textarea "Sky High Mascara Lifter Glaze" at bounding box center [310, 100] width 297 height 18
click at [206, 95] on textarea "Sky High Mascara Lifter Glaze" at bounding box center [310, 100] width 297 height 18
click at [203, 101] on textarea "Sky High Mascara Lifter Glaze" at bounding box center [310, 100] width 297 height 18
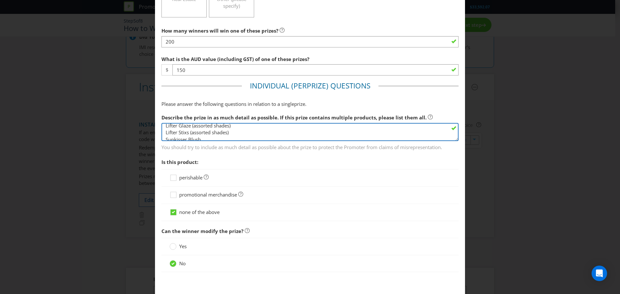
scroll to position [0, 0]
drag, startPoint x: 236, startPoint y: 134, endPoint x: 192, endPoint y: 134, distance: 44.3
click at [192, 134] on textarea "Sky High Mascara Lifter Glaze (assorted shades) Lifter Stixs (assorted shades) …" at bounding box center [310, 132] width 297 height 18
click at [221, 131] on textarea "Sky High Mascara Lifter Glaze (assorted shades) Lifter Stixs (assorted shades) …" at bounding box center [310, 132] width 297 height 18
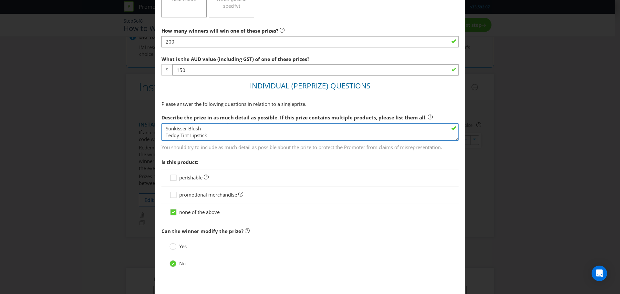
paste textarea "(assorted shades)"
click at [250, 134] on textarea "Sky High Mascara Lifter Glaze (assorted shades) Lifter Stixs (assorted shades) …" at bounding box center [310, 132] width 297 height 18
paste textarea "(assorted shades)"
type textarea "Sky High Mascara Lifter Glaze (assorted shades) Lifter Stixs (assorted shades) …"
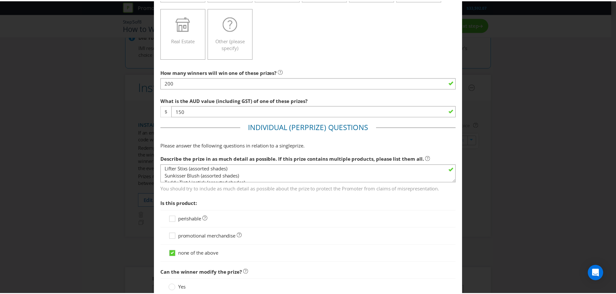
scroll to position [227, 0]
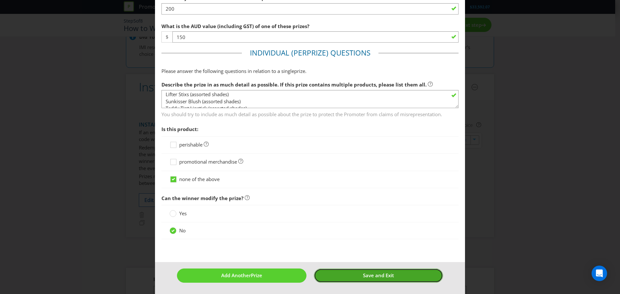
click at [352, 275] on button "Save and Exit" at bounding box center [379, 276] width 130 height 14
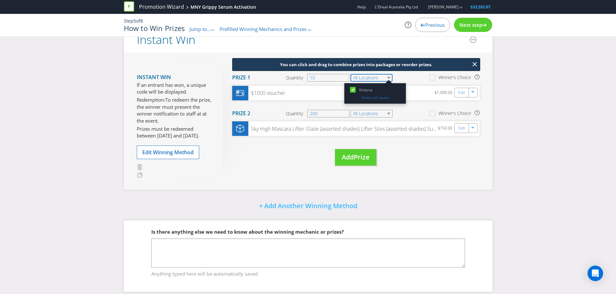
click at [387, 79] on div "All Locations [GEOGRAPHIC_DATA] Select all states" at bounding box center [371, 78] width 43 height 8
click at [526, 132] on div "Did You Know Want to make your prizing budget work harder? Increase your prize …" at bounding box center [308, 140] width 616 height 323
click at [462, 30] on div "Next step" at bounding box center [473, 25] width 38 height 14
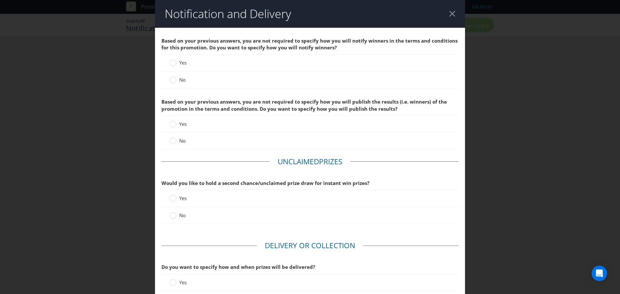
click at [179, 82] on span "No" at bounding box center [182, 80] width 6 height 6
click at [0, 0] on input "No" at bounding box center [0, 0] width 0 height 0
click at [182, 142] on span "No" at bounding box center [182, 141] width 6 height 6
click at [0, 0] on input "No" at bounding box center [0, 0] width 0 height 0
click at [177, 214] on label "No" at bounding box center [178, 215] width 17 height 7
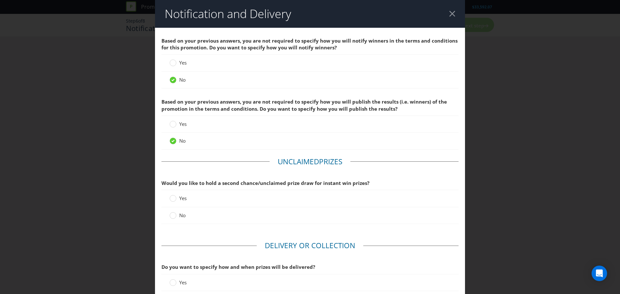
click at [0, 0] on input "No" at bounding box center [0, 0] width 0 height 0
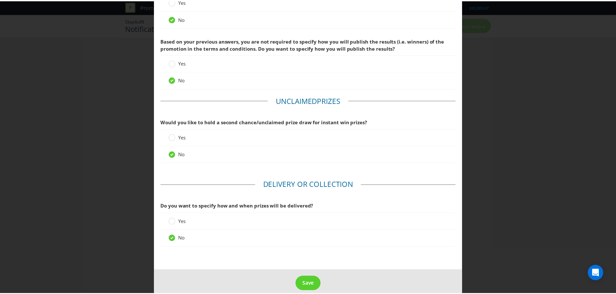
scroll to position [65, 0]
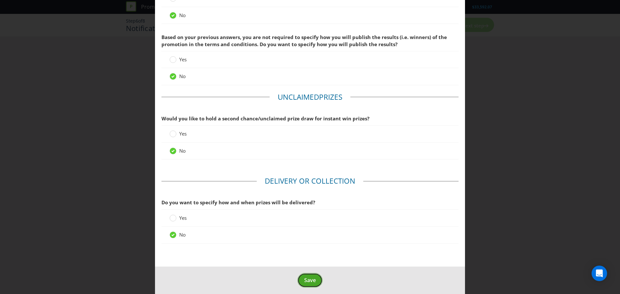
click at [307, 281] on span "Save" at bounding box center [310, 280] width 12 height 7
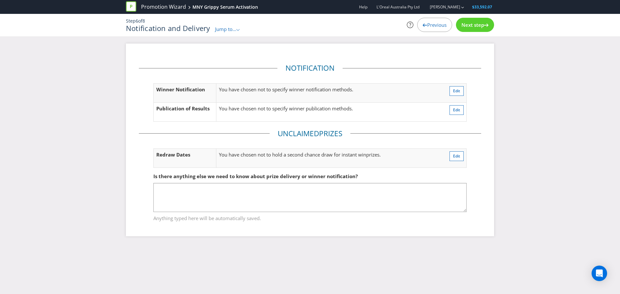
click at [465, 29] on div "Next step" at bounding box center [475, 25] width 38 height 14
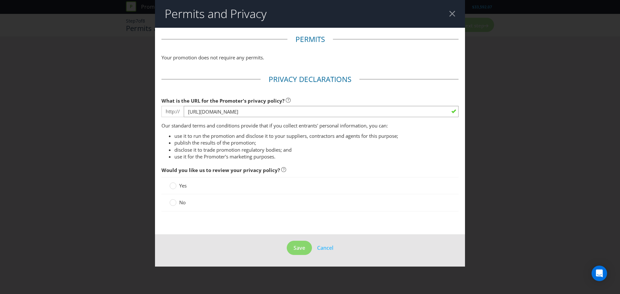
click at [176, 204] on label "No" at bounding box center [178, 202] width 17 height 7
click at [0, 0] on input "No" at bounding box center [0, 0] width 0 height 0
click at [291, 247] on button "Save" at bounding box center [299, 248] width 25 height 15
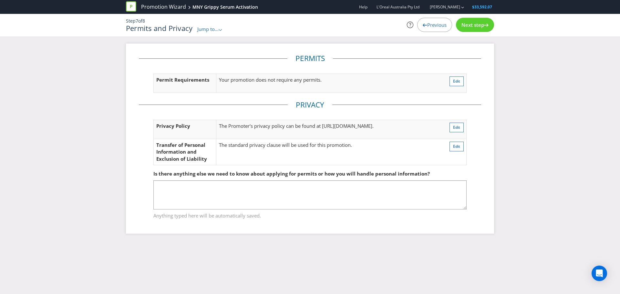
click at [472, 25] on span "Next step" at bounding box center [473, 25] width 23 height 6
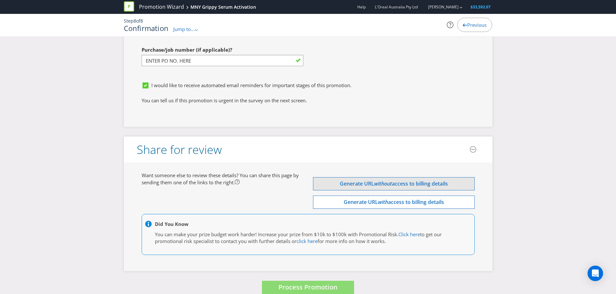
scroll to position [1865, 0]
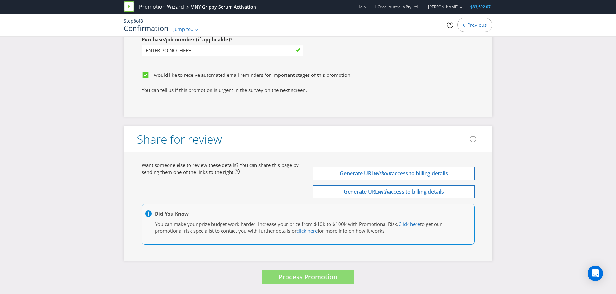
click at [298, 277] on span "Process Promotion" at bounding box center [307, 277] width 59 height 9
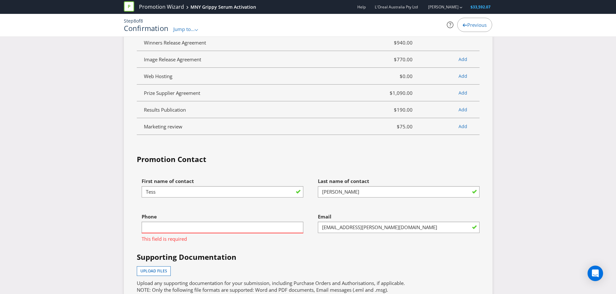
scroll to position [1583, 0]
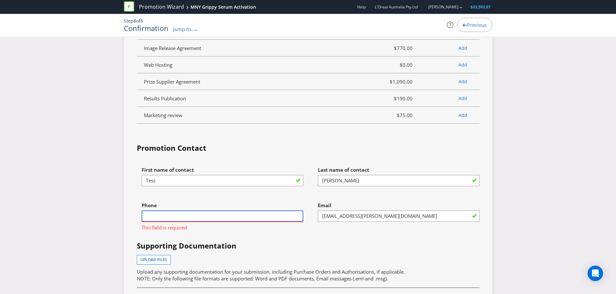
click at [192, 222] on input "text" at bounding box center [223, 216] width 162 height 11
type input "0423289056"
click at [232, 247] on div "First name of contact [PERSON_NAME] Last name of contact [PERSON_NAME] Phone [P…" at bounding box center [308, 254] width 352 height 180
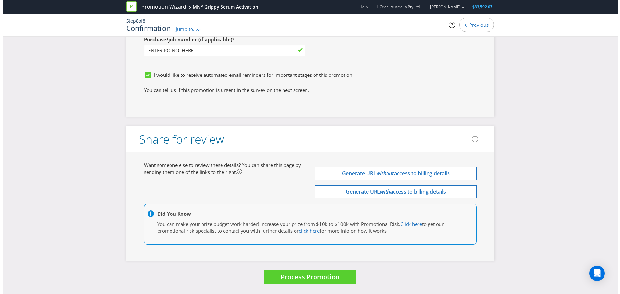
scroll to position [1865, 0]
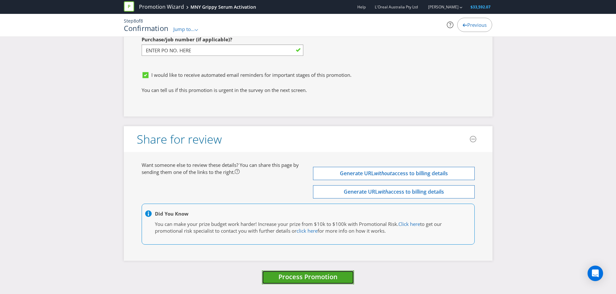
click at [303, 274] on span "Process Promotion" at bounding box center [307, 277] width 59 height 9
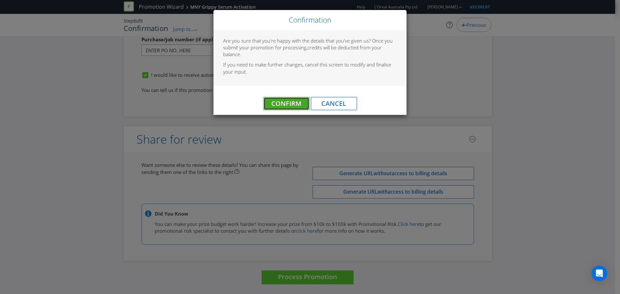
click at [284, 105] on span "Confirm" at bounding box center [286, 103] width 30 height 9
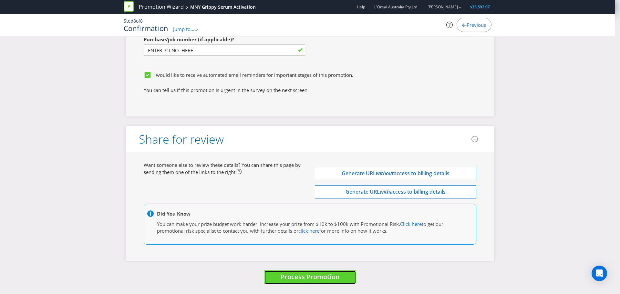
scroll to position [0, 0]
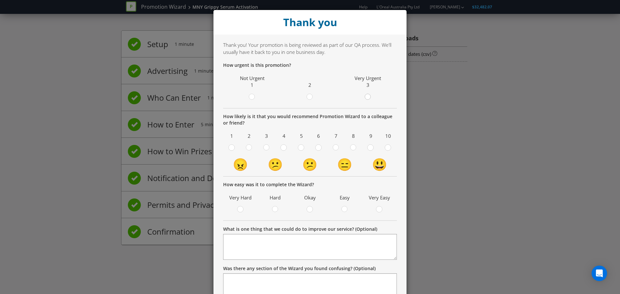
click at [367, 99] on circle at bounding box center [368, 97] width 6 height 6
click at [0, 0] on input "radio" at bounding box center [0, 0] width 0 height 0
click at [368, 147] on circle at bounding box center [371, 148] width 6 height 6
click at [0, 0] on input "radio" at bounding box center [0, 0] width 0 height 0
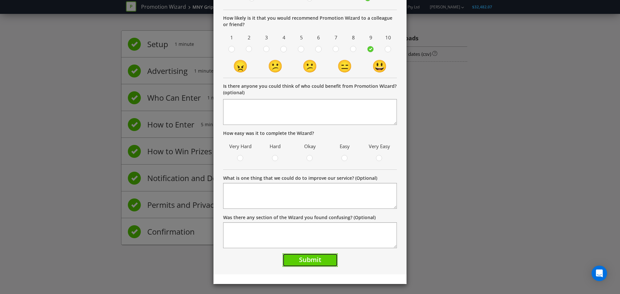
click at [299, 258] on span "Submit" at bounding box center [310, 260] width 22 height 9
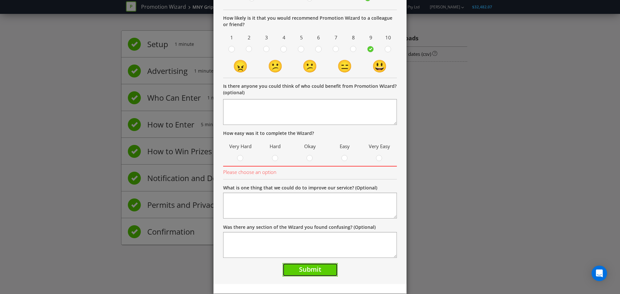
scroll to position [62, 0]
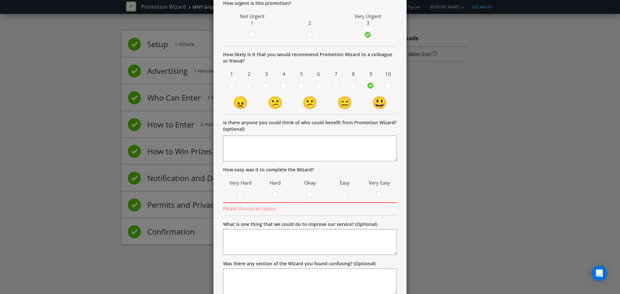
click at [340, 196] on label at bounding box center [345, 196] width 11 height 8
click at [0, 0] on input "radio" at bounding box center [0, 0] width 0 height 0
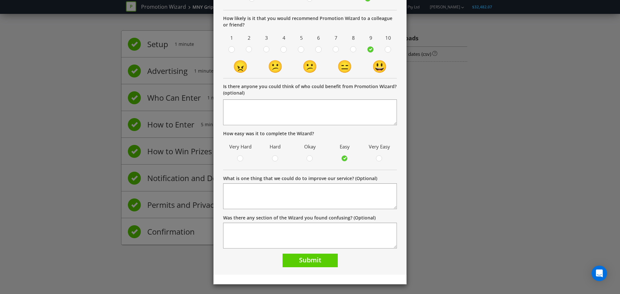
scroll to position [99, 0]
click at [308, 264] on span "Submit" at bounding box center [310, 260] width 22 height 9
